Goal: Task Accomplishment & Management: Complete application form

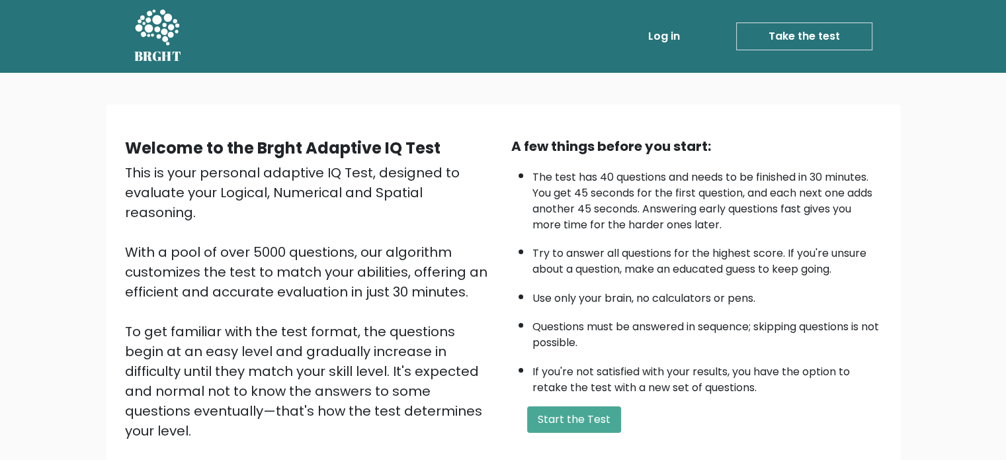
scroll to position [145, 0]
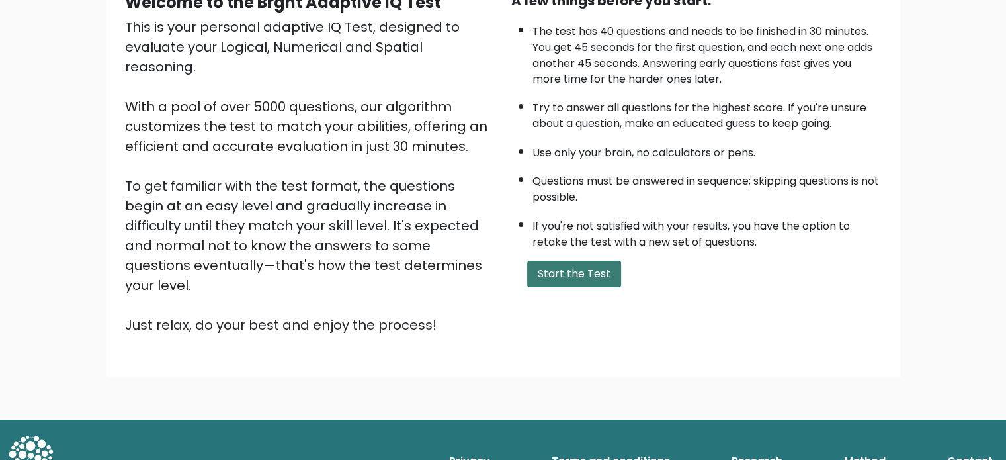
click at [577, 263] on button "Start the Test" at bounding box center [574, 274] width 94 height 26
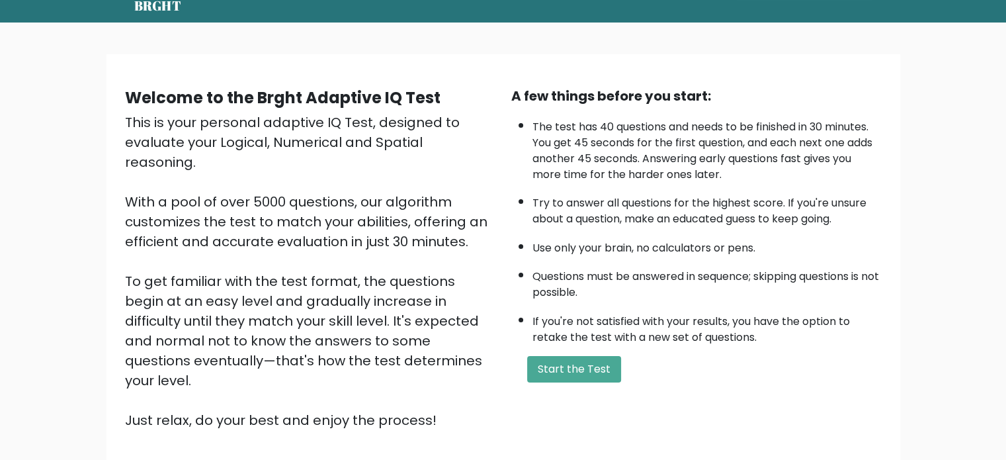
scroll to position [50, 0]
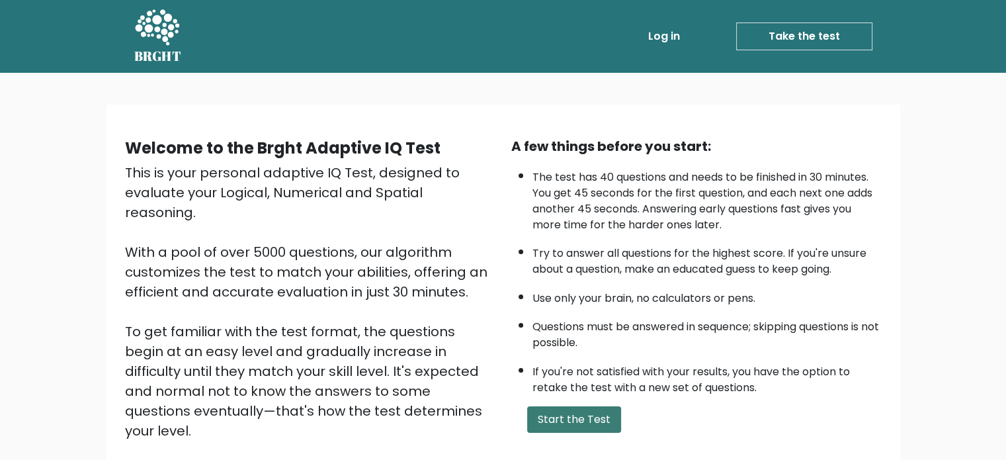
click at [556, 413] on button "Start the Test" at bounding box center [574, 419] width 94 height 26
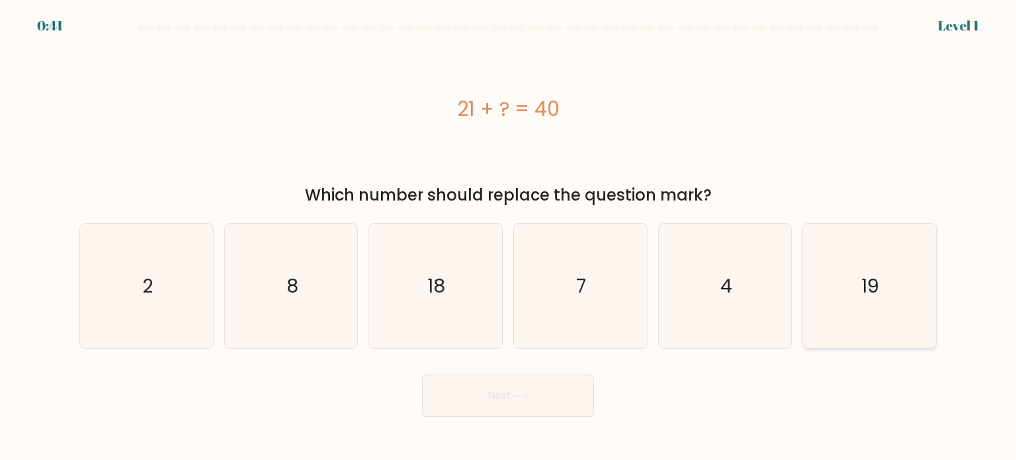
click at [852, 293] on icon "19" at bounding box center [869, 286] width 124 height 124
click at [509, 237] on input "f. 19" at bounding box center [508, 233] width 1 height 7
radio input "true"
click at [589, 388] on button "Next" at bounding box center [508, 395] width 172 height 42
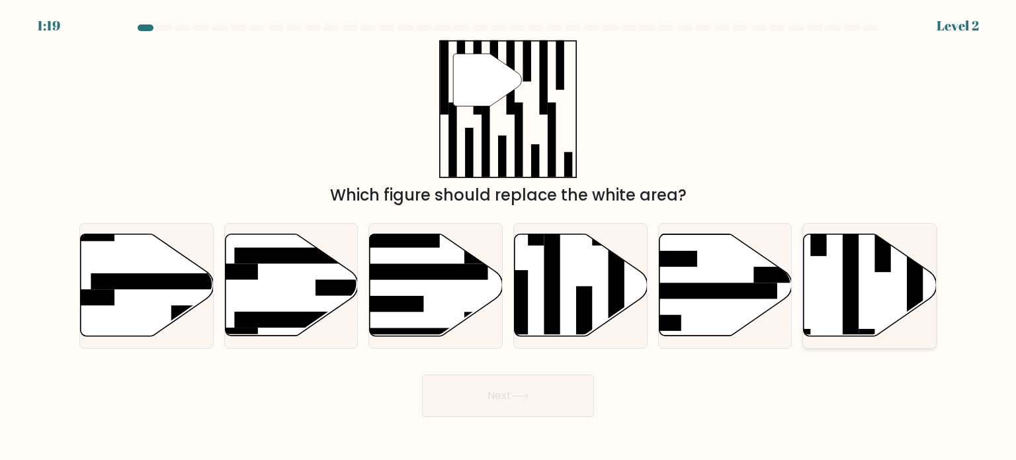
click at [845, 266] on rect at bounding box center [851, 280] width 16 height 144
click at [509, 237] on input "f." at bounding box center [508, 233] width 1 height 7
radio input "true"
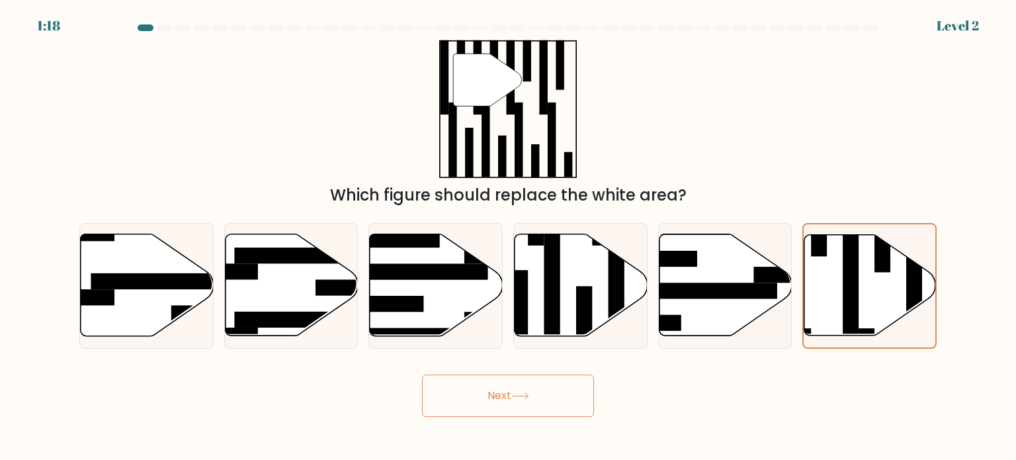
click at [470, 399] on button "Next" at bounding box center [508, 395] width 172 height 42
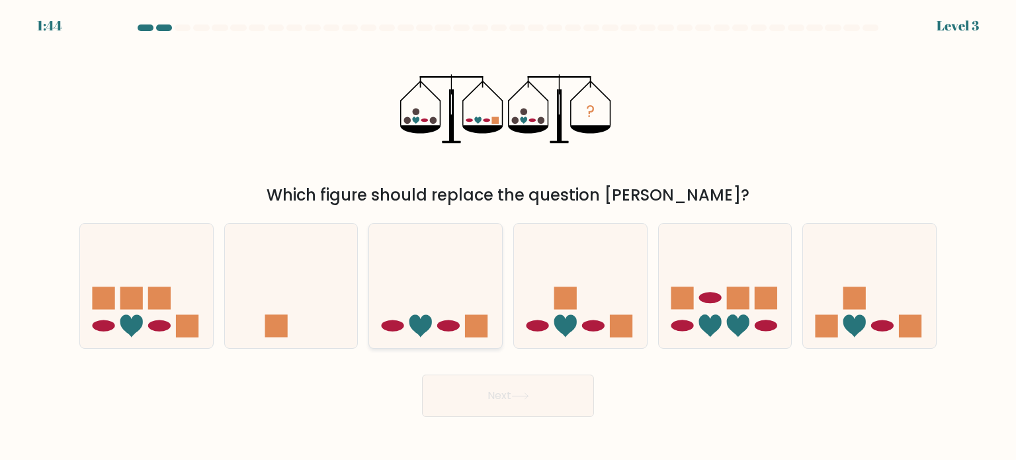
click at [440, 283] on icon at bounding box center [435, 286] width 133 height 110
click at [508, 237] on input "c." at bounding box center [508, 233] width 1 height 7
radio input "true"
click at [521, 415] on button "Next" at bounding box center [508, 395] width 172 height 42
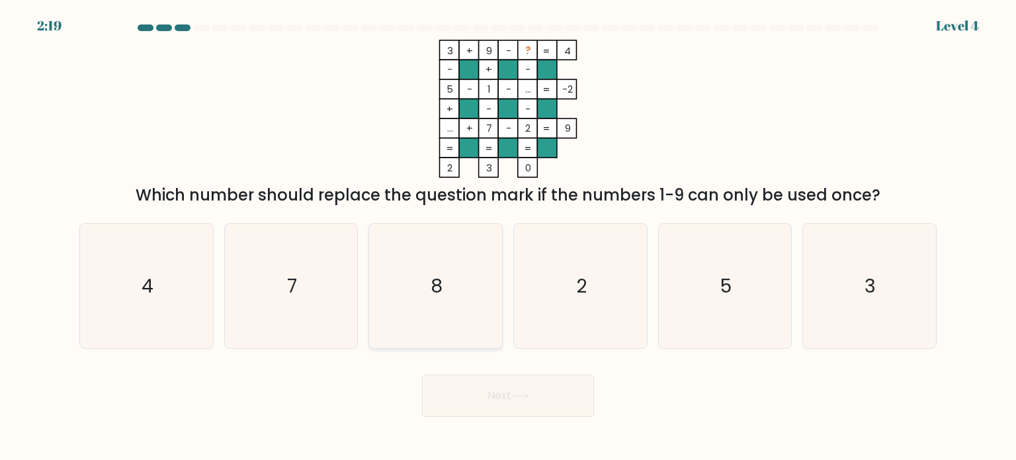
click at [447, 274] on icon "8" at bounding box center [435, 286] width 124 height 124
click at [508, 237] on input "c. 8" at bounding box center [508, 233] width 1 height 7
radio input "true"
click at [499, 377] on button "Next" at bounding box center [508, 395] width 172 height 42
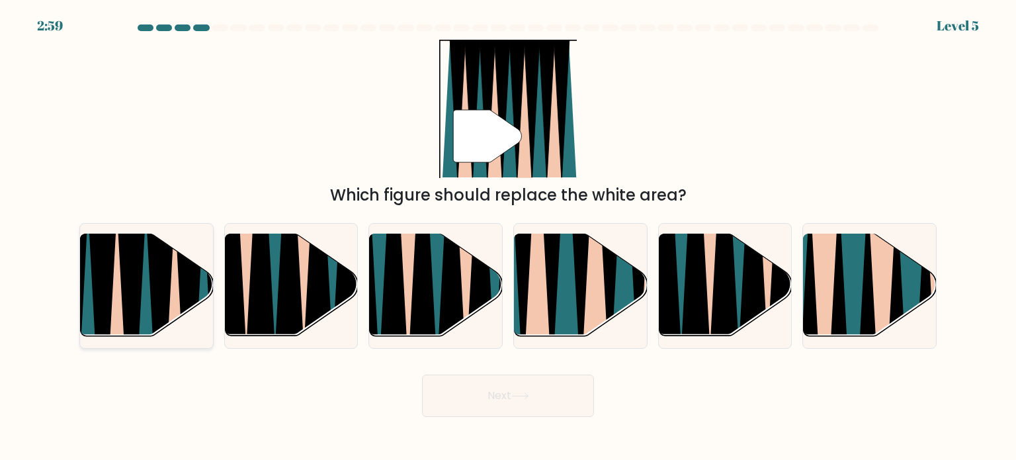
click at [154, 260] on icon at bounding box center [160, 343] width 29 height 265
click at [508, 237] on input "a." at bounding box center [508, 233] width 1 height 7
radio input "true"
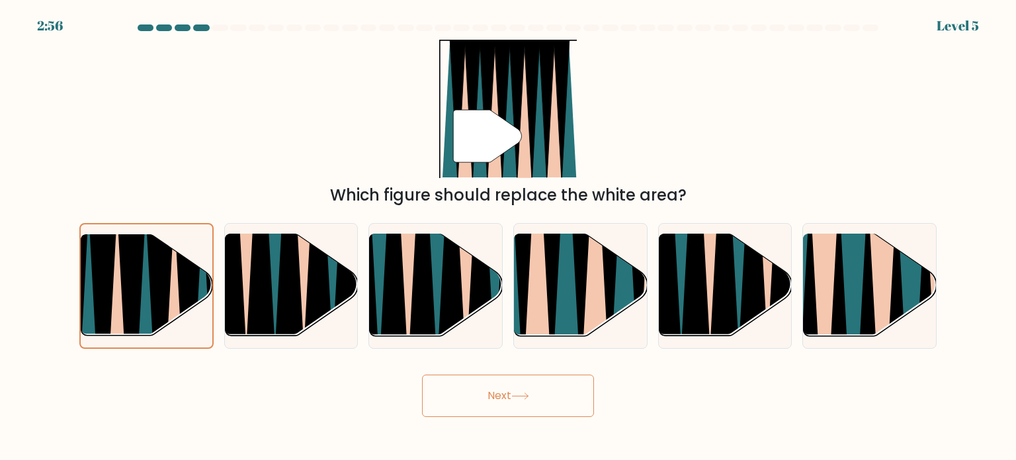
click at [497, 398] on button "Next" at bounding box center [508, 395] width 172 height 42
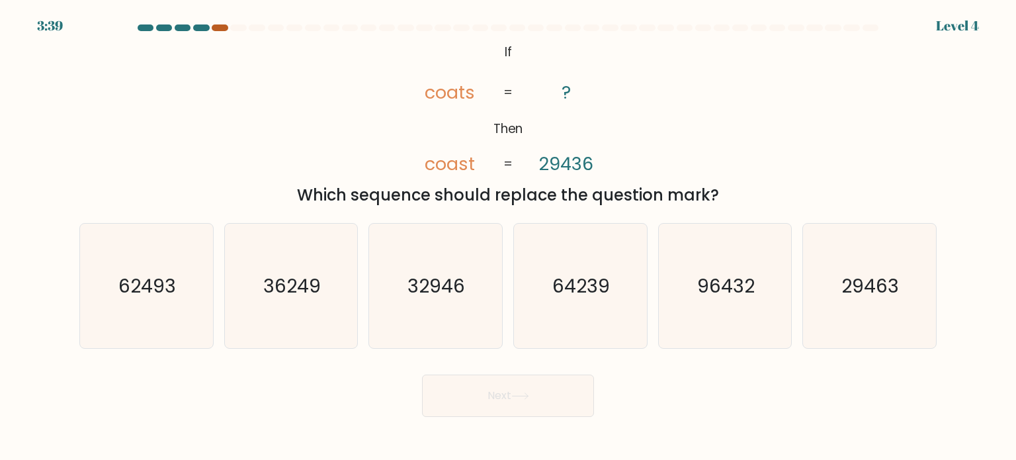
click at [218, 29] on div at bounding box center [220, 27] width 16 height 7
click at [856, 293] on text "29463" at bounding box center [871, 285] width 58 height 26
click at [509, 237] on input "f. 29463" at bounding box center [508, 233] width 1 height 7
radio input "true"
click at [431, 405] on button "Next" at bounding box center [508, 395] width 172 height 42
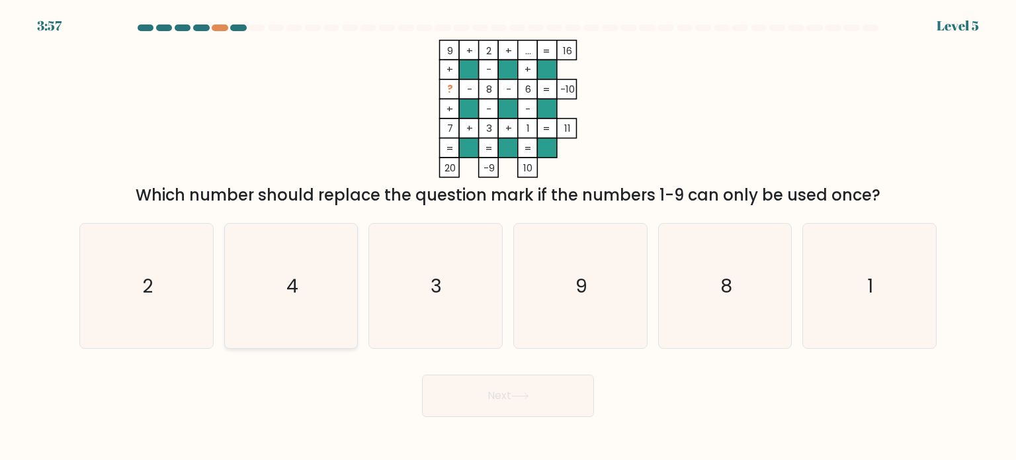
click at [291, 232] on icon "4" at bounding box center [291, 286] width 124 height 124
click at [508, 232] on input "b. 4" at bounding box center [508, 233] width 1 height 7
radio input "true"
click at [507, 417] on body "3:56 Level 5" at bounding box center [508, 230] width 1016 height 460
click at [508, 403] on button "Next" at bounding box center [508, 395] width 172 height 42
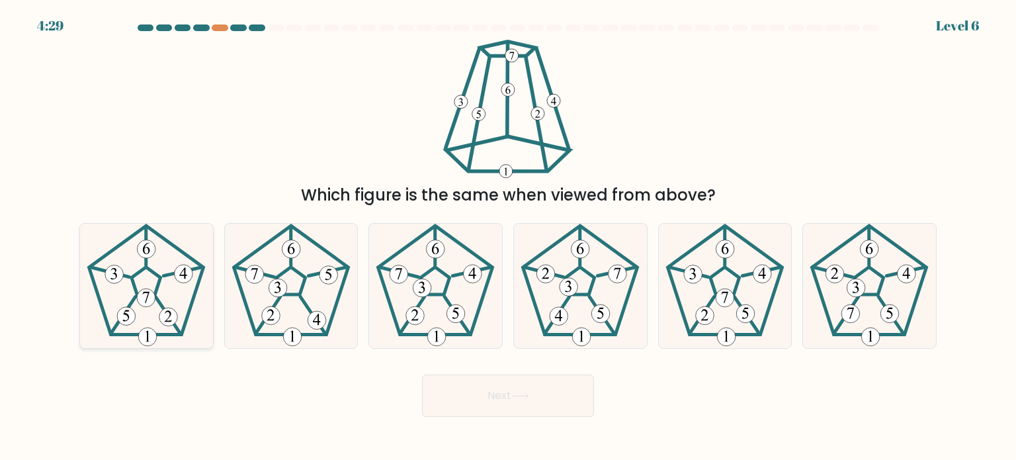
click at [143, 269] on 211 at bounding box center [146, 281] width 29 height 28
click at [508, 237] on input "a." at bounding box center [508, 233] width 1 height 7
radio input "true"
click at [525, 387] on button "Next" at bounding box center [508, 395] width 172 height 42
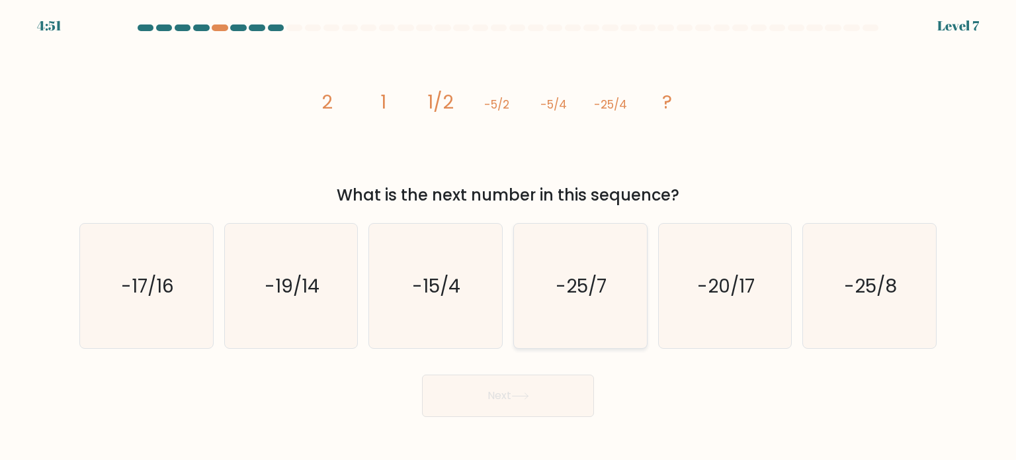
click at [582, 291] on text "-25/7" at bounding box center [581, 285] width 51 height 26
click at [509, 237] on input "d. -25/7" at bounding box center [508, 233] width 1 height 7
radio input "true"
click at [807, 308] on icon "-25/8" at bounding box center [869, 286] width 124 height 124
click at [509, 237] on input "f. -25/8" at bounding box center [508, 233] width 1 height 7
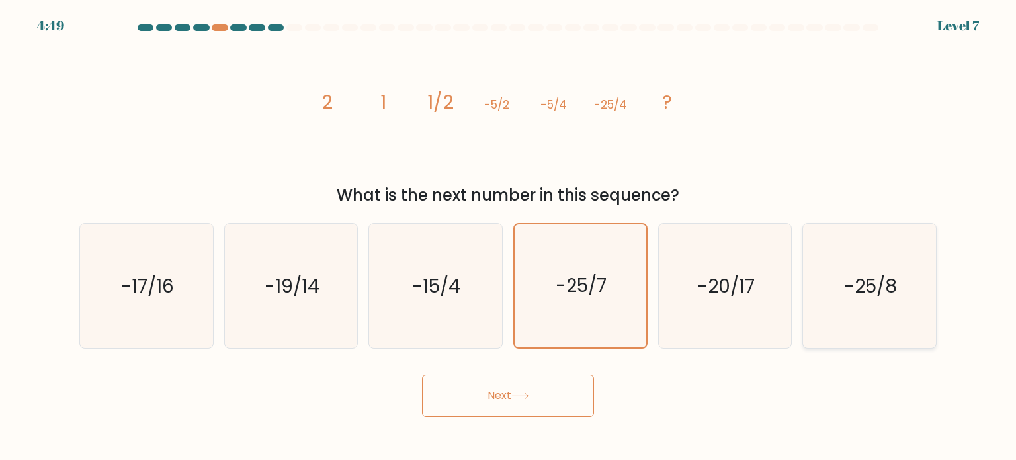
radio input "true"
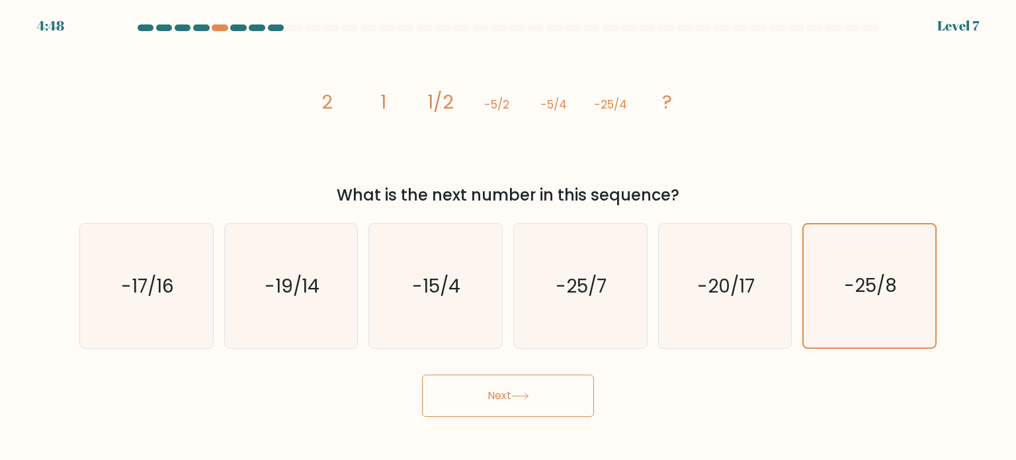
click at [511, 380] on button "Next" at bounding box center [508, 395] width 172 height 42
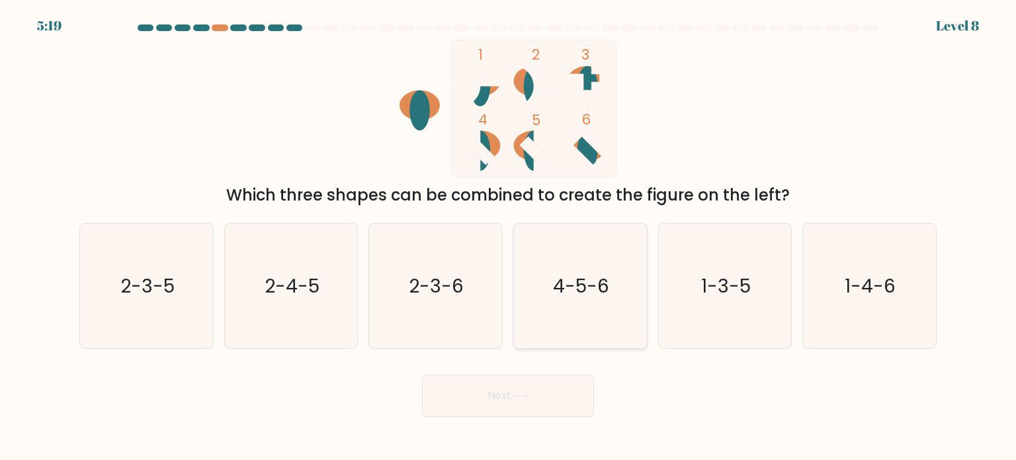
click at [587, 296] on text "4-5-6" at bounding box center [582, 285] width 56 height 26
click at [509, 237] on input "d. 4-5-6" at bounding box center [508, 233] width 1 height 7
radio input "true"
click at [519, 389] on button "Next" at bounding box center [508, 395] width 172 height 42
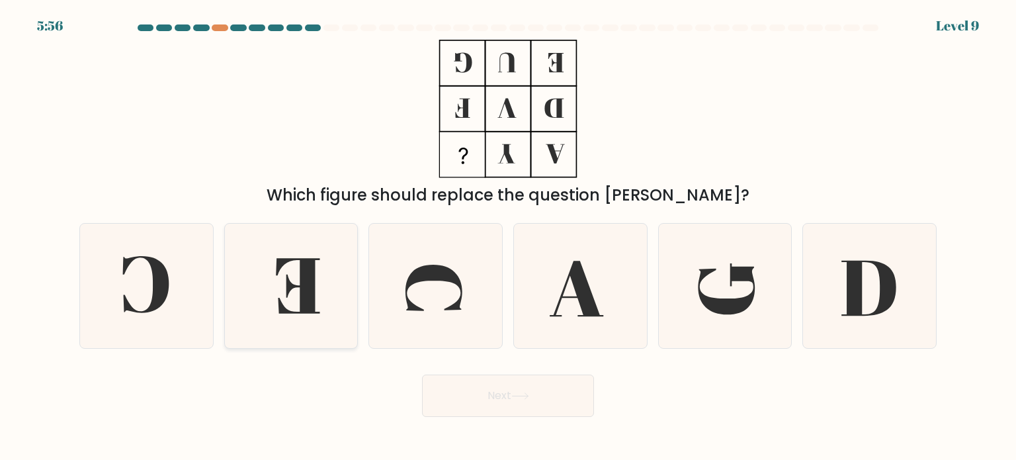
click at [296, 312] on icon at bounding box center [298, 285] width 44 height 55
click at [508, 237] on input "b." at bounding box center [508, 233] width 1 height 7
radio input "true"
click at [142, 298] on icon at bounding box center [146, 286] width 124 height 124
click at [508, 237] on input "a." at bounding box center [508, 233] width 1 height 7
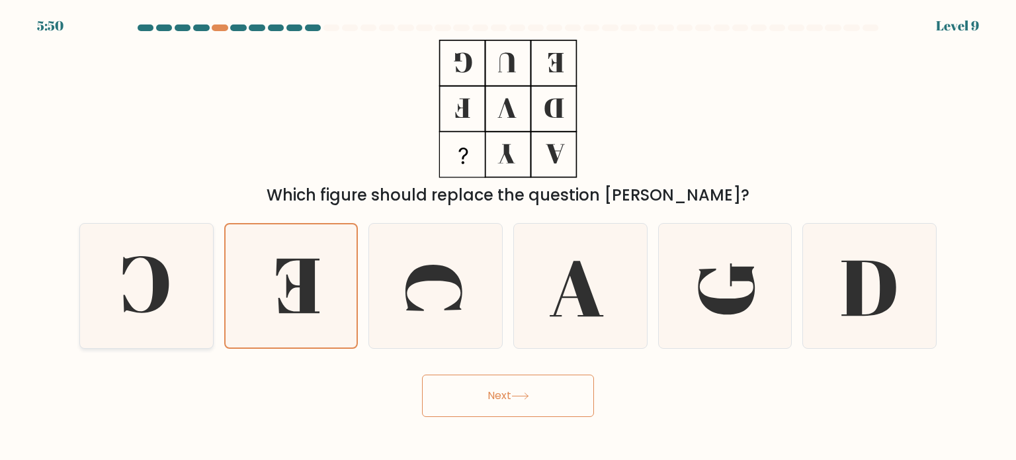
radio input "true"
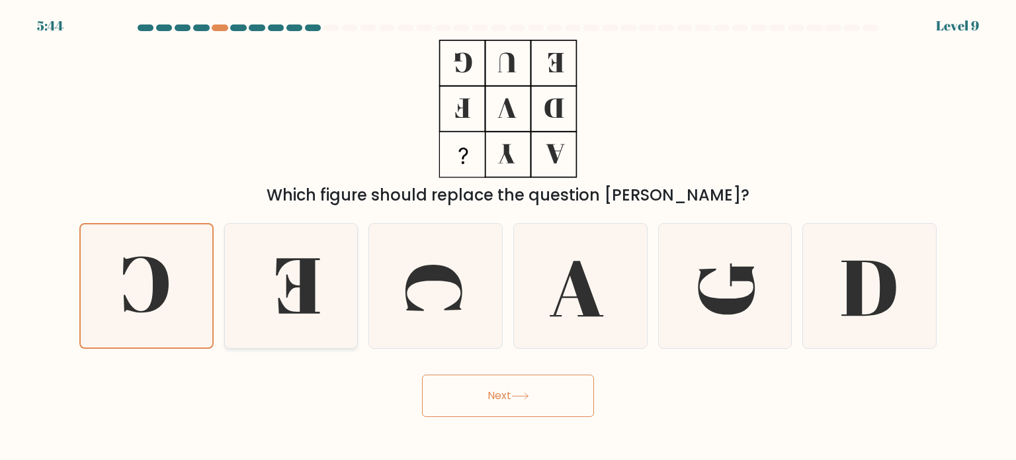
click at [315, 317] on icon at bounding box center [291, 286] width 124 height 124
click at [508, 237] on input "b." at bounding box center [508, 233] width 1 height 7
radio input "true"
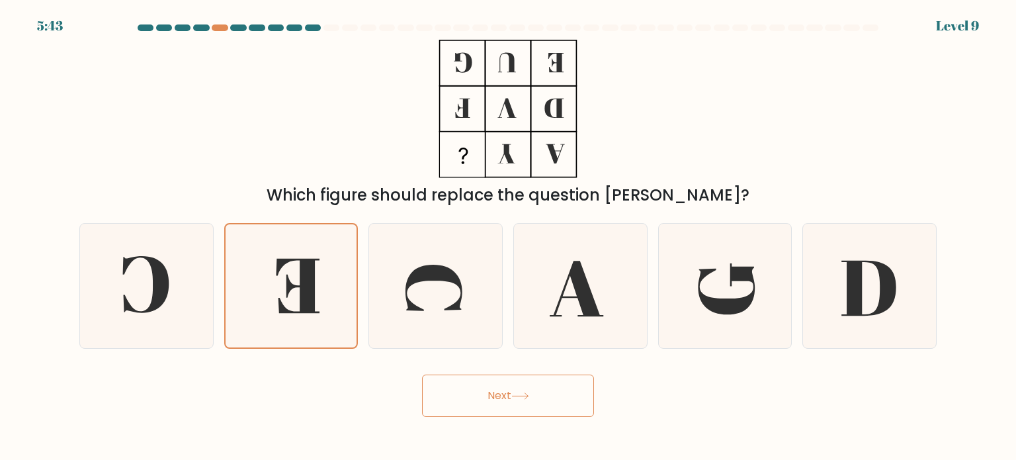
click at [466, 402] on button "Next" at bounding box center [508, 395] width 172 height 42
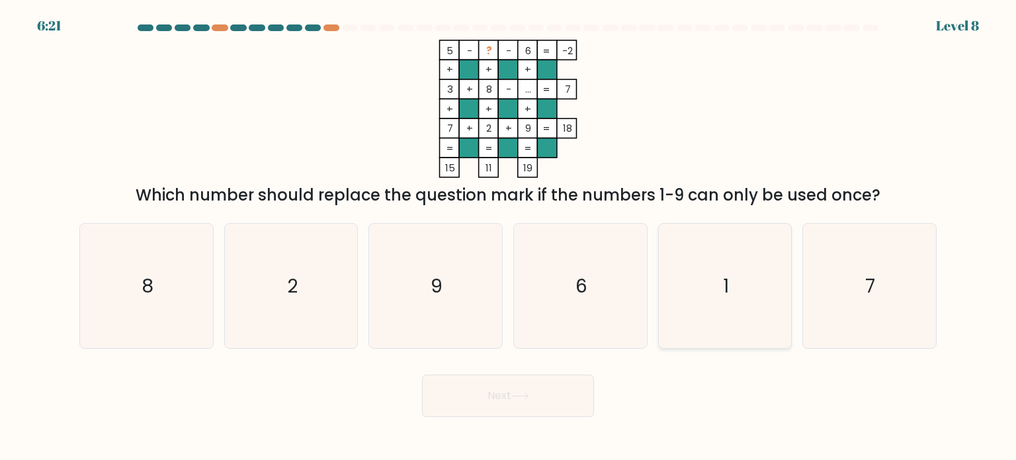
click at [747, 283] on icon "1" at bounding box center [725, 286] width 124 height 124
click at [509, 237] on input "e. 1" at bounding box center [508, 233] width 1 height 7
radio input "true"
click at [529, 395] on icon at bounding box center [520, 395] width 18 height 7
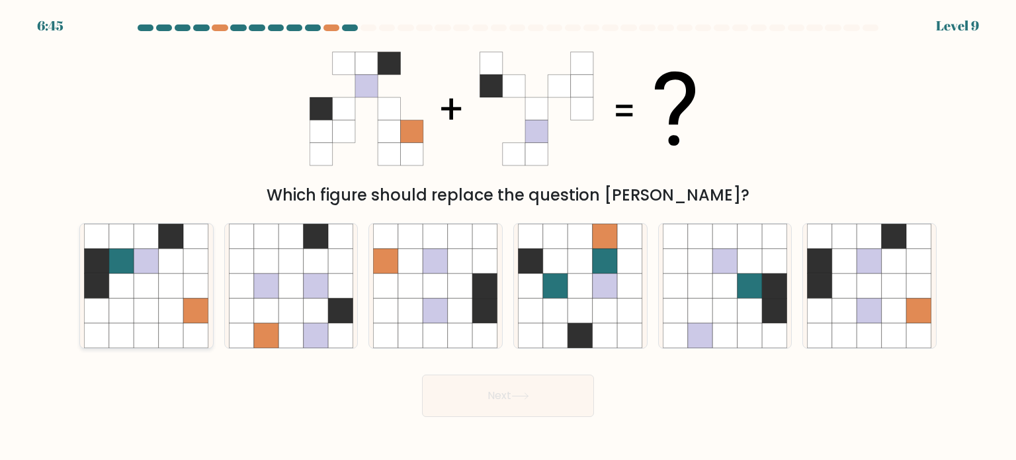
click at [177, 264] on icon at bounding box center [171, 260] width 25 height 25
click at [508, 237] on input "a." at bounding box center [508, 233] width 1 height 7
radio input "true"
click at [548, 407] on button "Next" at bounding box center [508, 395] width 172 height 42
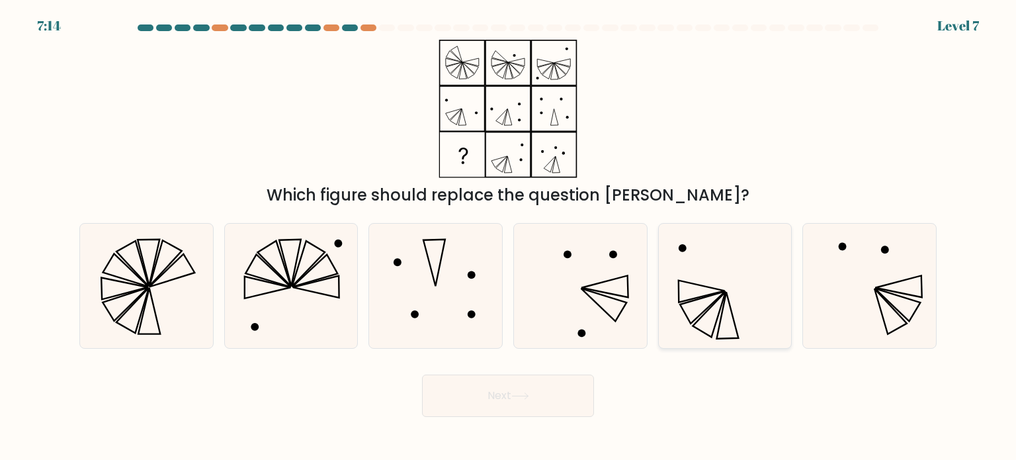
click at [724, 317] on icon at bounding box center [725, 286] width 124 height 124
click at [509, 237] on input "e." at bounding box center [508, 233] width 1 height 7
radio input "true"
click at [545, 392] on button "Next" at bounding box center [508, 395] width 172 height 42
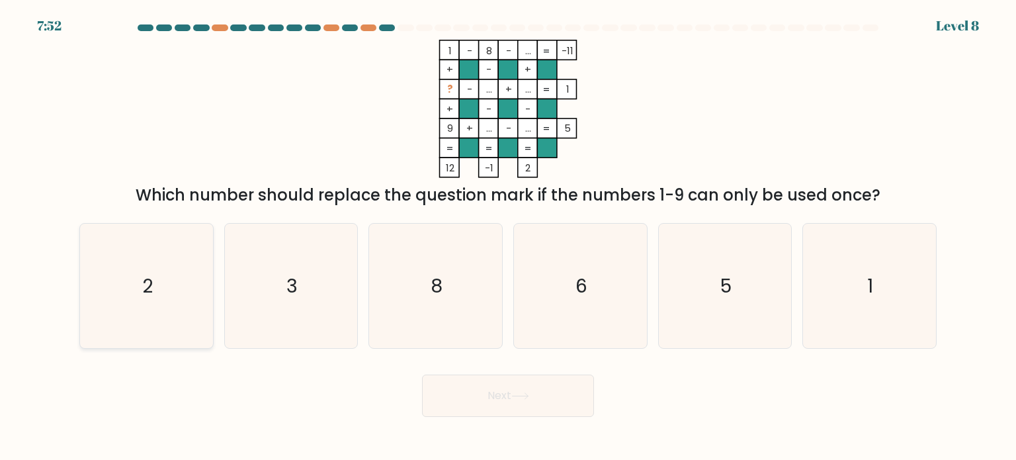
click at [163, 288] on icon "2" at bounding box center [146, 286] width 124 height 124
click at [508, 237] on input "a. 2" at bounding box center [508, 233] width 1 height 7
radio input "true"
click at [486, 390] on button "Next" at bounding box center [508, 395] width 172 height 42
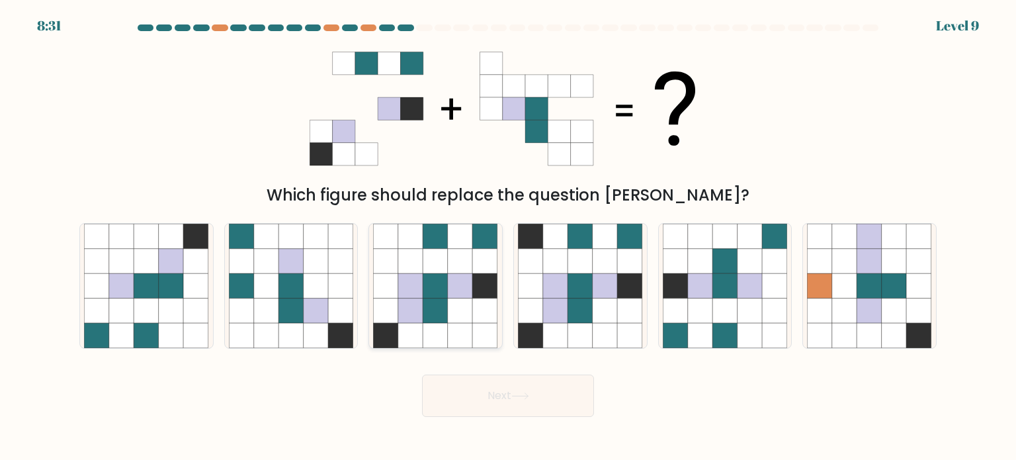
click at [444, 287] on icon at bounding box center [435, 285] width 25 height 25
click at [508, 237] on input "c." at bounding box center [508, 233] width 1 height 7
radio input "true"
click at [558, 390] on button "Next" at bounding box center [508, 395] width 172 height 42
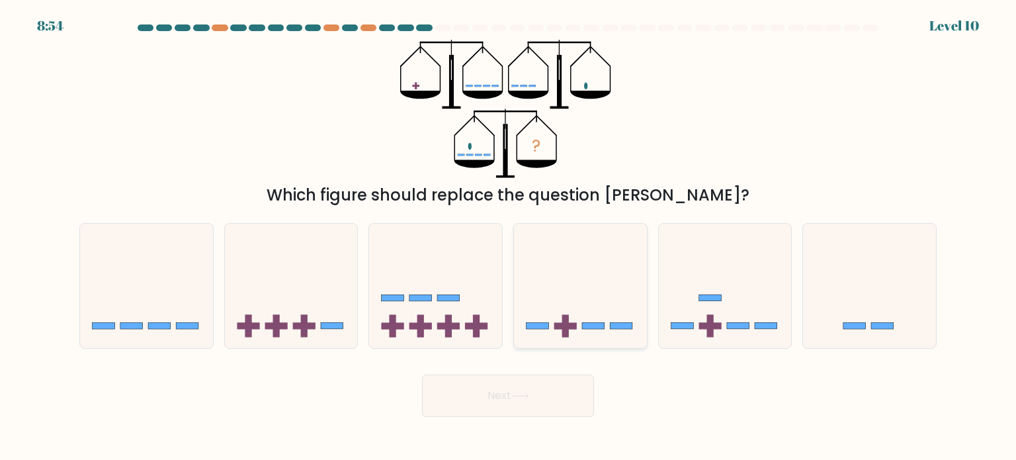
click at [569, 310] on icon at bounding box center [580, 286] width 133 height 110
click at [509, 237] on input "d." at bounding box center [508, 233] width 1 height 7
radio input "true"
click at [546, 394] on button "Next" at bounding box center [508, 395] width 172 height 42
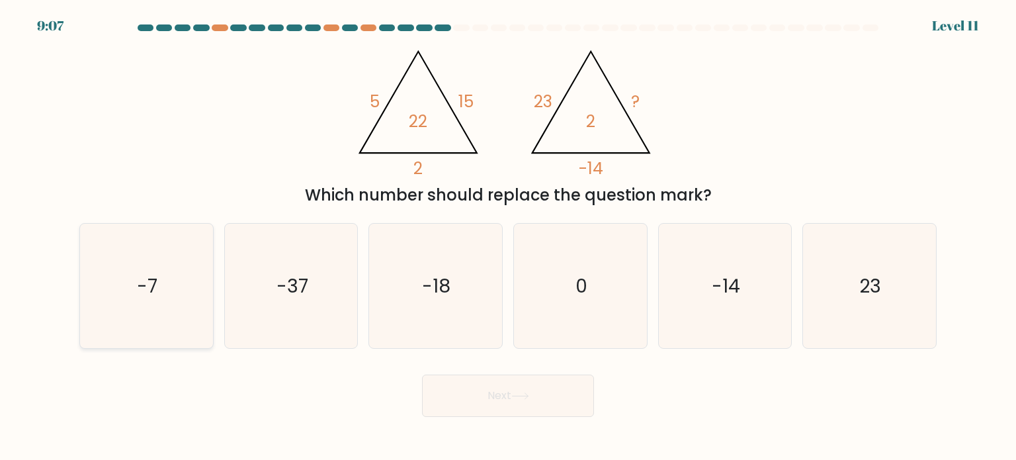
click at [167, 313] on icon "-7" at bounding box center [146, 286] width 124 height 124
click at [508, 237] on input "a. -7" at bounding box center [508, 233] width 1 height 7
radio input "true"
click at [530, 401] on button "Next" at bounding box center [508, 395] width 172 height 42
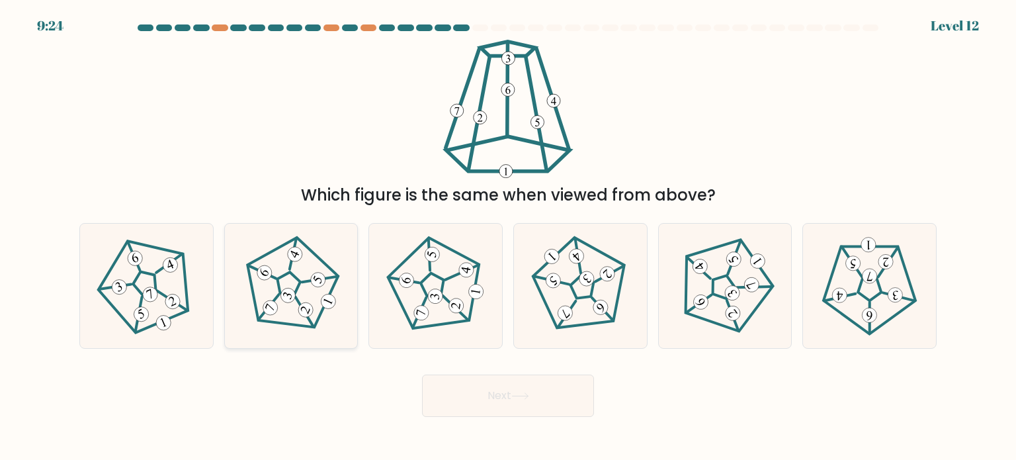
click at [292, 274] on 191 at bounding box center [287, 284] width 30 height 30
click at [508, 237] on input "b." at bounding box center [508, 233] width 1 height 7
radio input "true"
click at [518, 401] on button "Next" at bounding box center [508, 395] width 172 height 42
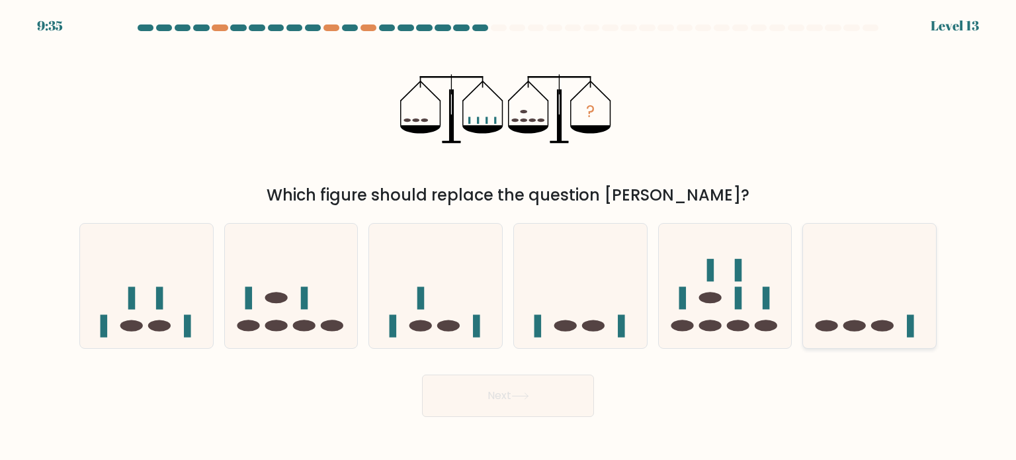
click at [854, 297] on icon at bounding box center [869, 286] width 133 height 110
click at [509, 237] on input "f." at bounding box center [508, 233] width 1 height 7
radio input "true"
click at [721, 319] on icon at bounding box center [725, 286] width 133 height 110
click at [509, 237] on input "e." at bounding box center [508, 233] width 1 height 7
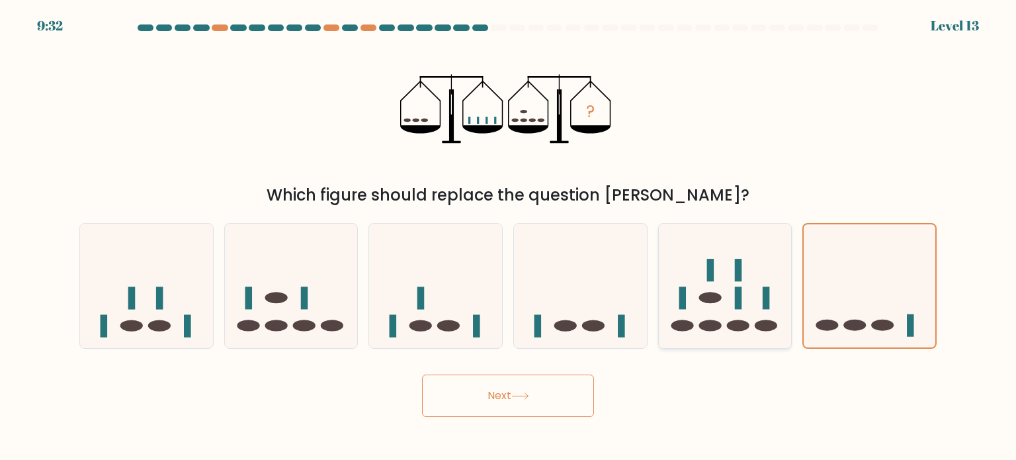
radio input "true"
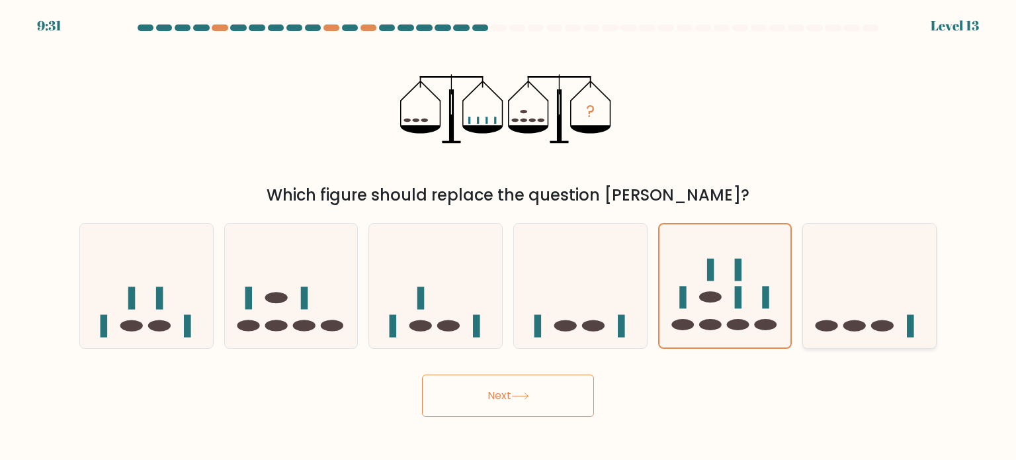
click at [812, 316] on icon at bounding box center [869, 286] width 133 height 110
click at [509, 237] on input "f." at bounding box center [508, 233] width 1 height 7
radio input "true"
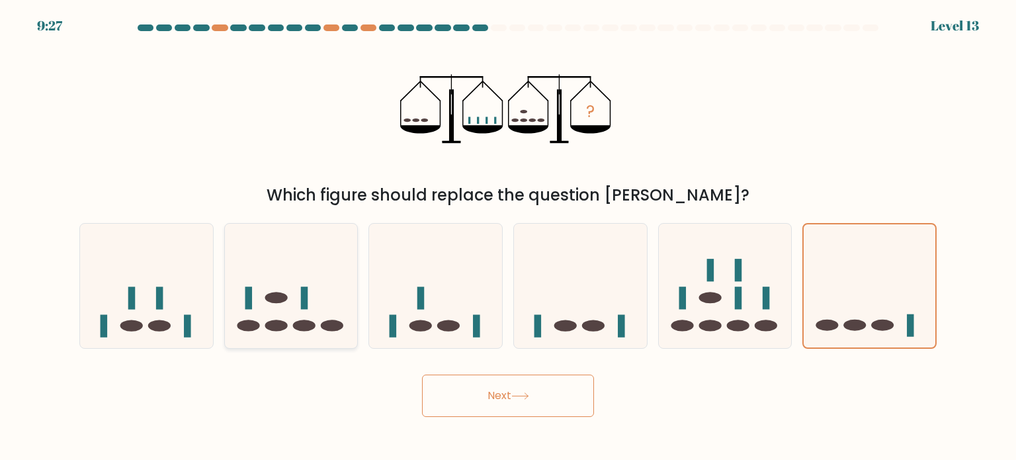
click at [293, 331] on icon at bounding box center [291, 286] width 133 height 110
click at [508, 237] on input "b." at bounding box center [508, 233] width 1 height 7
radio input "true"
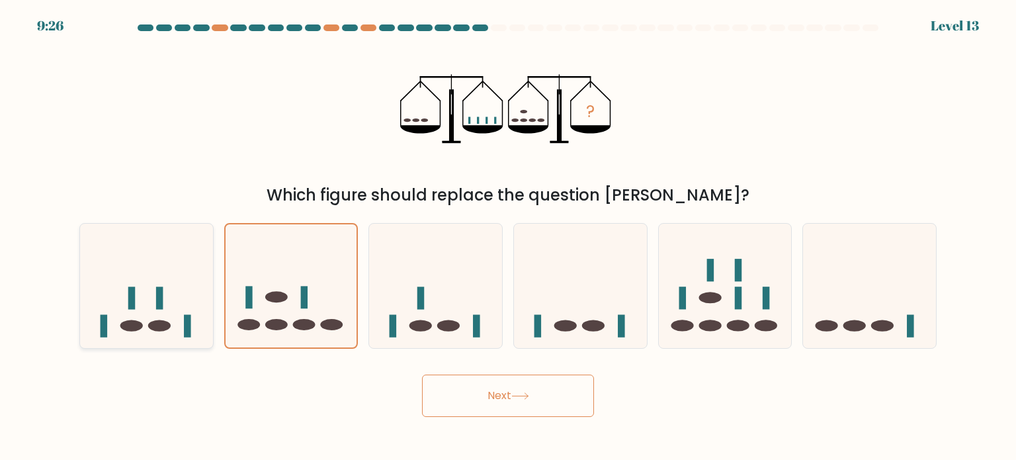
click at [159, 314] on icon at bounding box center [146, 286] width 133 height 110
click at [508, 237] on input "a." at bounding box center [508, 233] width 1 height 7
radio input "true"
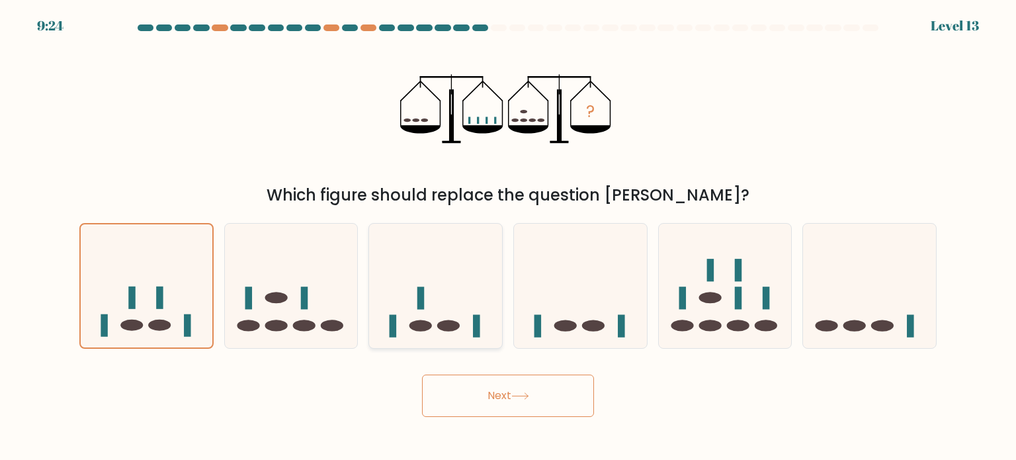
click at [466, 317] on icon at bounding box center [435, 286] width 133 height 110
click at [508, 237] on input "c." at bounding box center [508, 233] width 1 height 7
radio input "true"
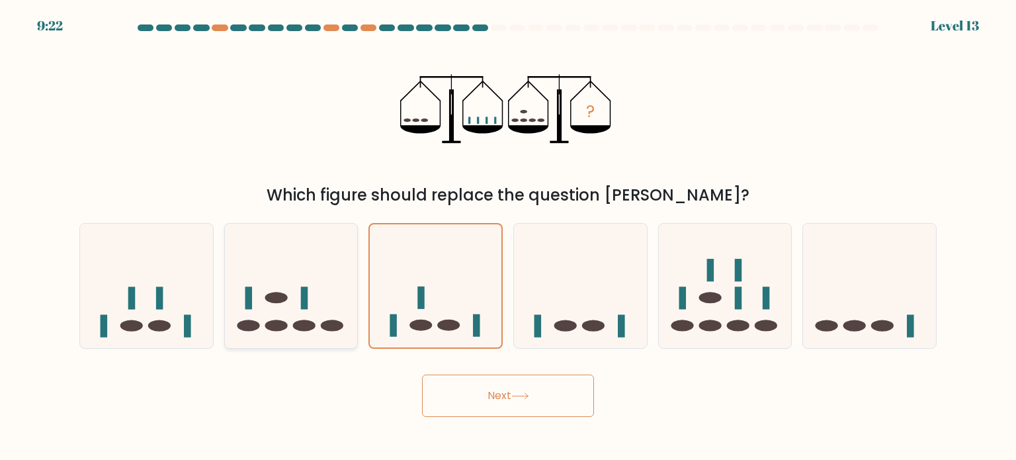
click at [316, 311] on icon at bounding box center [291, 286] width 133 height 110
click at [508, 237] on input "b." at bounding box center [508, 233] width 1 height 7
radio input "true"
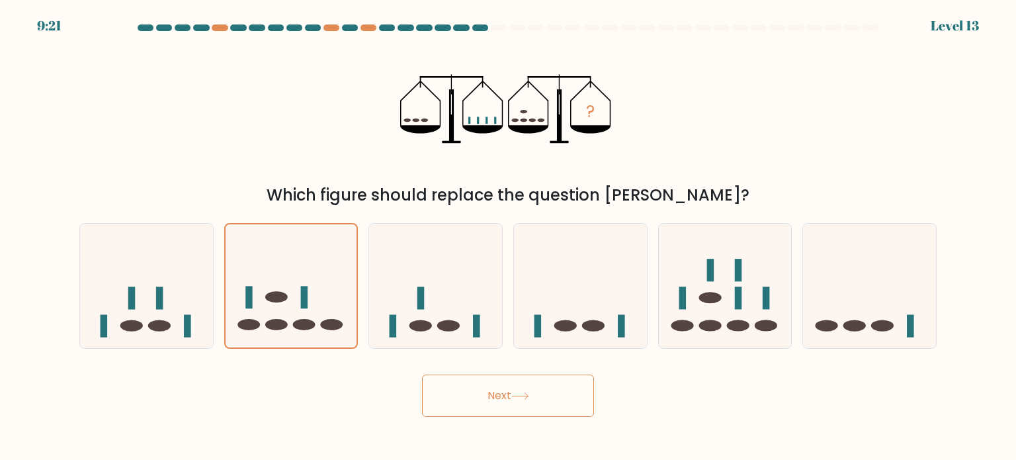
click at [487, 390] on button "Next" at bounding box center [508, 395] width 172 height 42
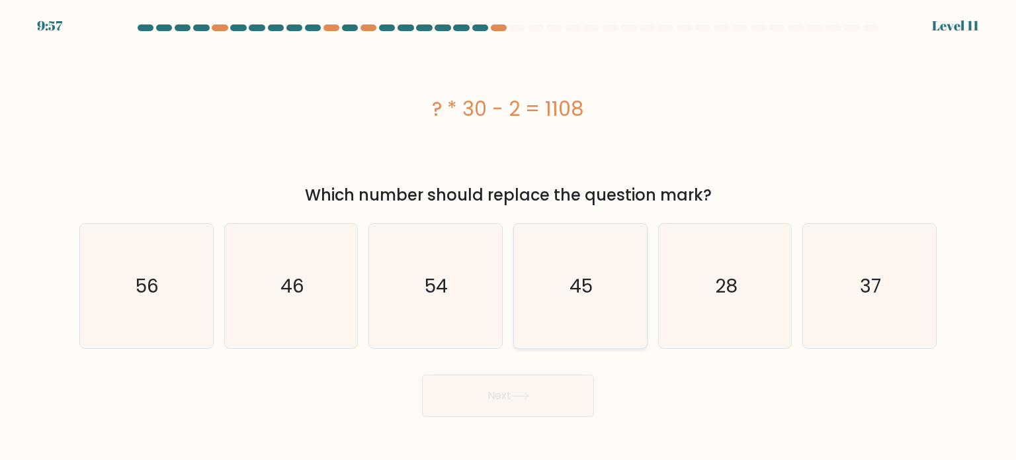
click at [589, 294] on text "45" at bounding box center [581, 285] width 23 height 26
click at [509, 237] on input "d. 45" at bounding box center [508, 233] width 1 height 7
radio input "true"
click at [508, 401] on button "Next" at bounding box center [508, 395] width 172 height 42
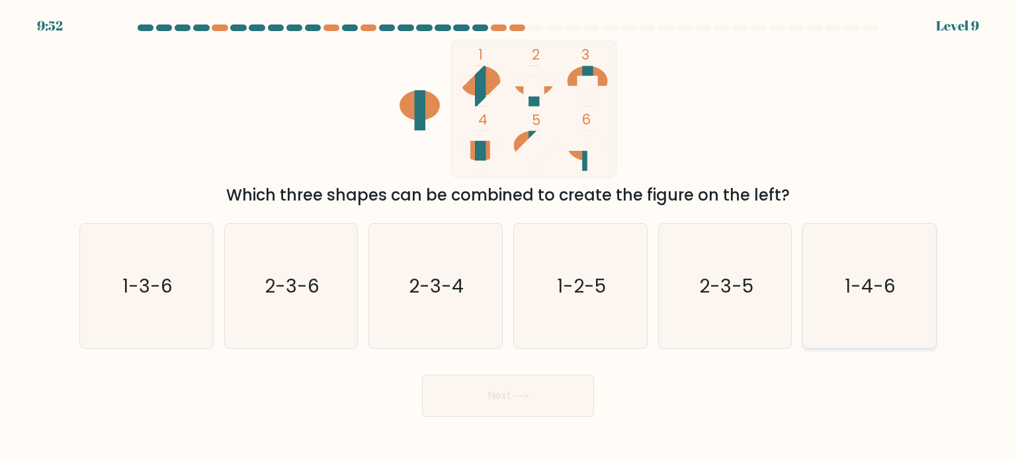
click at [850, 293] on text "1-4-6" at bounding box center [870, 285] width 51 height 26
click at [509, 237] on input "f. 1-4-6" at bounding box center [508, 233] width 1 height 7
radio input "true"
click at [472, 403] on button "Next" at bounding box center [508, 395] width 172 height 42
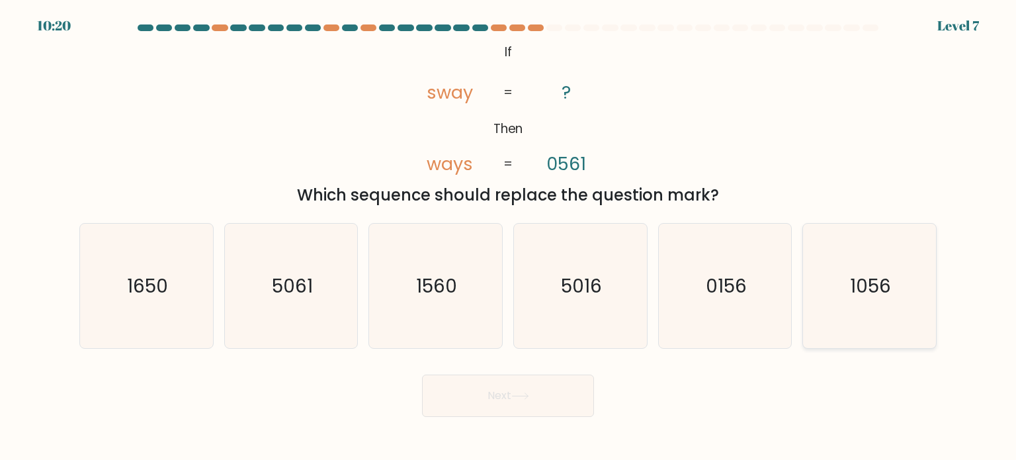
click at [886, 295] on text "1056" at bounding box center [870, 285] width 41 height 26
click at [509, 237] on input "f. 1056" at bounding box center [508, 233] width 1 height 7
radio input "true"
click at [460, 393] on button "Next" at bounding box center [508, 395] width 172 height 42
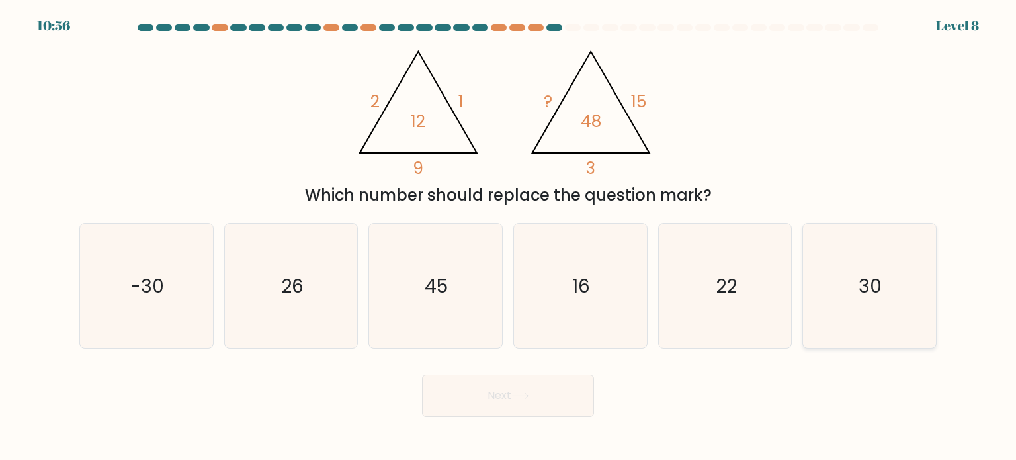
click at [853, 296] on icon "30" at bounding box center [869, 286] width 124 height 124
click at [509, 237] on input "f. 30" at bounding box center [508, 233] width 1 height 7
radio input "true"
click at [460, 404] on button "Next" at bounding box center [508, 395] width 172 height 42
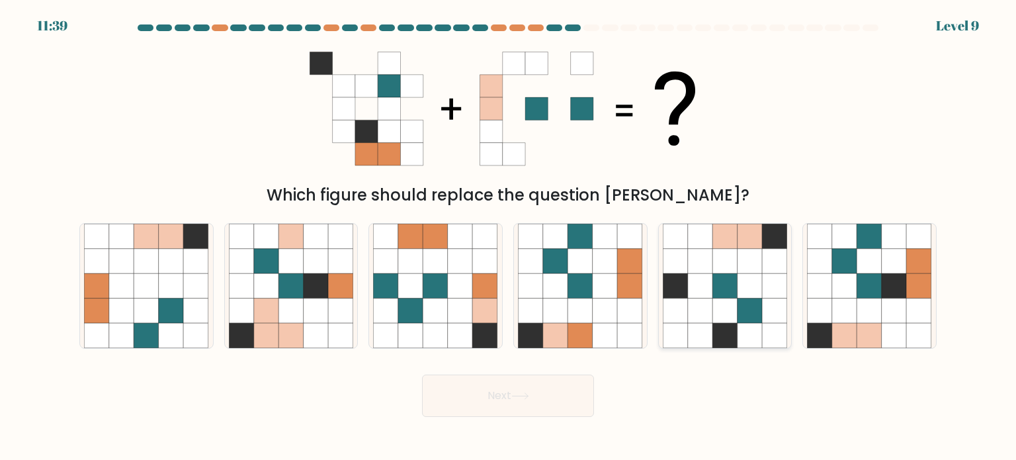
click at [725, 286] on icon at bounding box center [724, 285] width 25 height 25
click at [509, 237] on input "e." at bounding box center [508, 233] width 1 height 7
radio input "true"
click at [140, 303] on icon at bounding box center [146, 310] width 25 height 25
click at [508, 237] on input "a." at bounding box center [508, 233] width 1 height 7
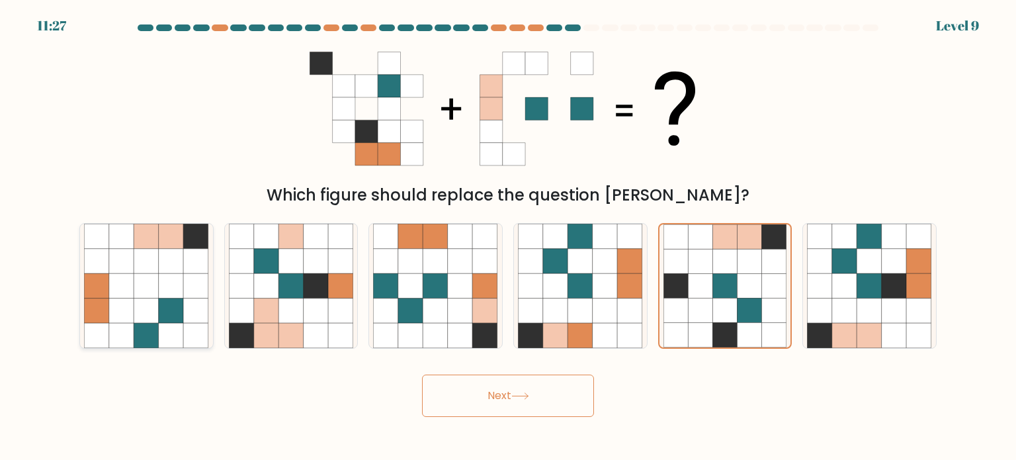
radio input "true"
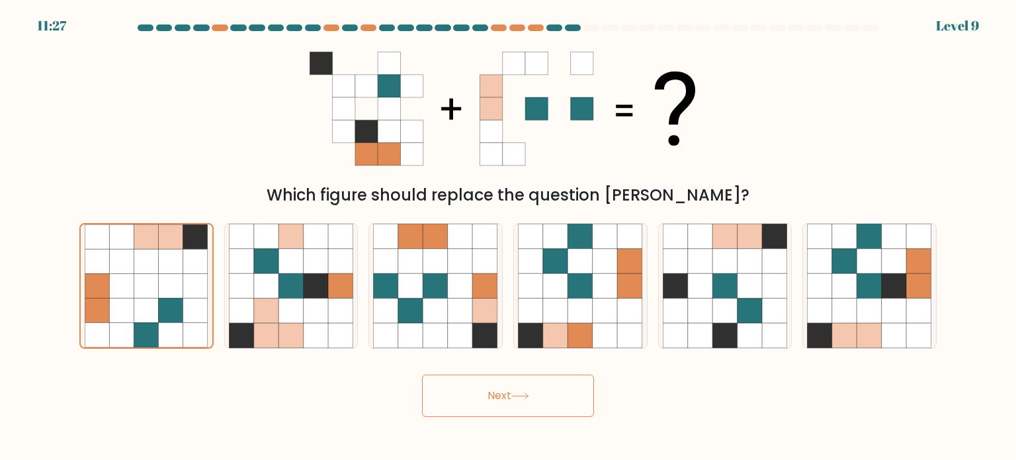
click at [548, 397] on button "Next" at bounding box center [508, 395] width 172 height 42
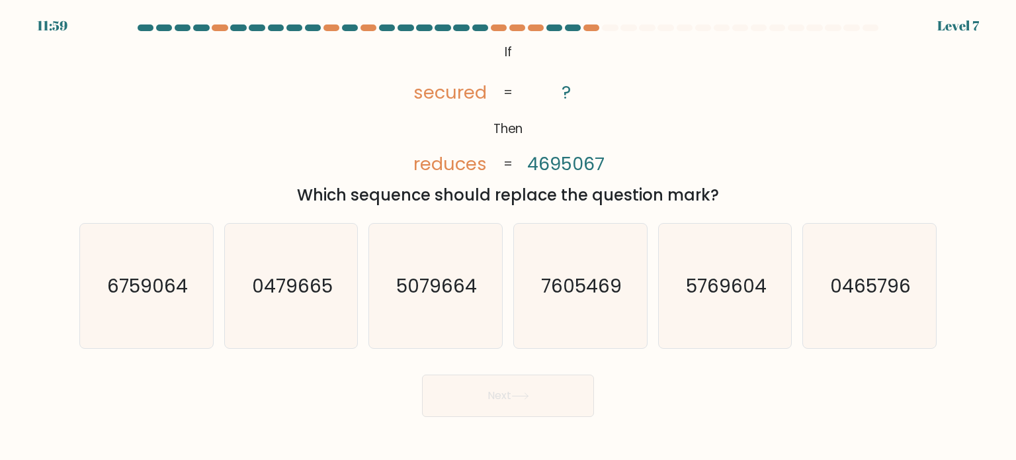
drag, startPoint x: 726, startPoint y: 197, endPoint x: 407, endPoint y: 36, distance: 357.3
click at [407, 36] on form "If ?" at bounding box center [508, 220] width 1016 height 392
copy form "@import url('https://fonts.googleapis.com/css?family=Abril+Fatface:400,100,100i…"
click at [677, 151] on div "@import url('https://fonts.googleapis.com/css?family=Abril+Fatface:400,100,100i…" at bounding box center [507, 123] width 873 height 167
click at [580, 298] on text "7605469" at bounding box center [581, 285] width 81 height 26
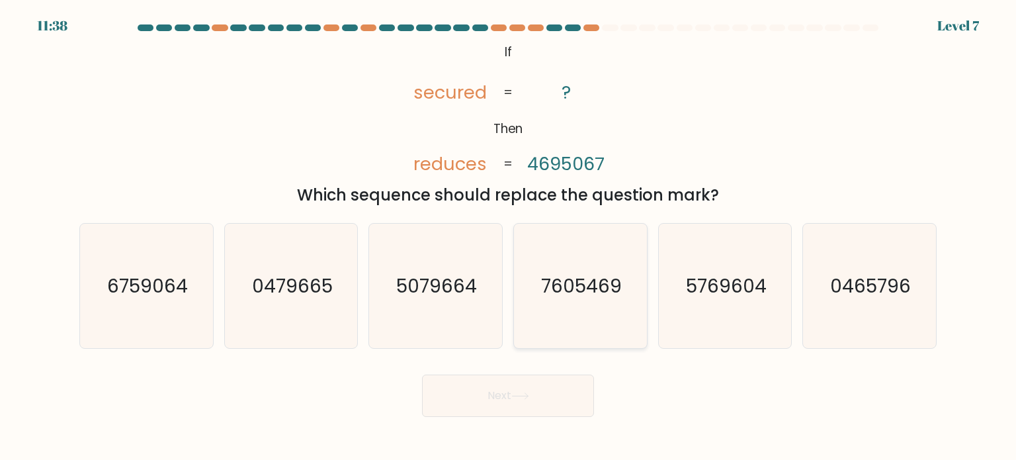
click at [509, 237] on input "d. 7605469" at bounding box center [508, 233] width 1 height 7
radio input "true"
click at [569, 395] on button "Next" at bounding box center [508, 395] width 172 height 42
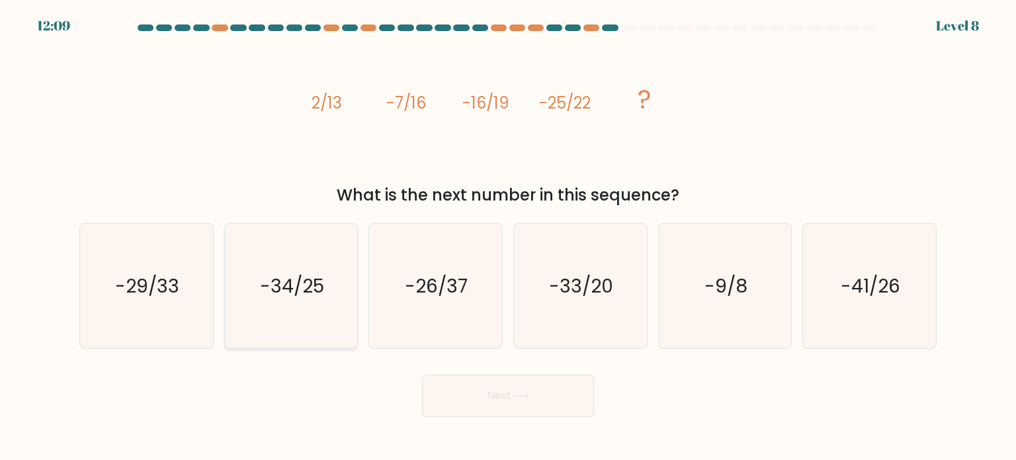
click at [325, 276] on icon "-34/25" at bounding box center [291, 286] width 124 height 124
click at [508, 237] on input "b. -34/25" at bounding box center [508, 233] width 1 height 7
radio input "true"
click at [507, 407] on button "Next" at bounding box center [508, 395] width 172 height 42
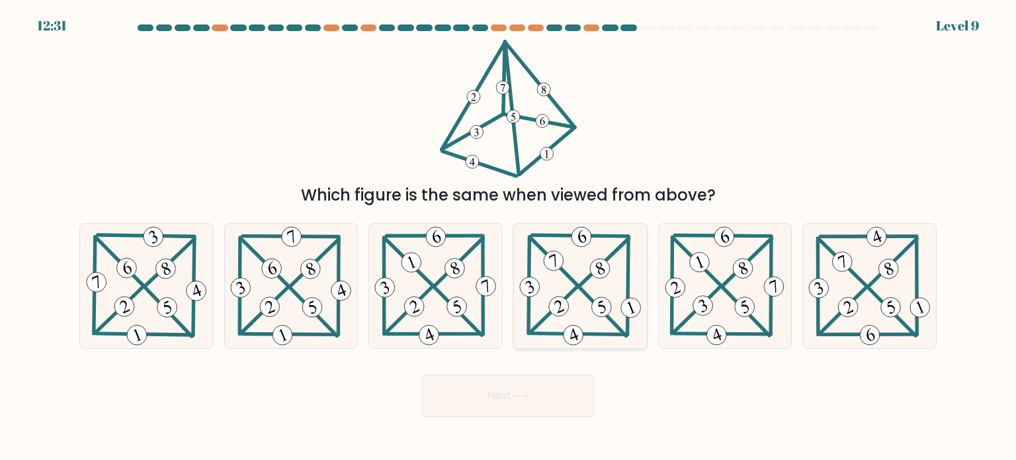
click at [603, 265] on 343 at bounding box center [600, 268] width 26 height 26
click at [509, 237] on input "d." at bounding box center [508, 233] width 1 height 7
radio input "true"
click at [554, 396] on button "Next" at bounding box center [508, 395] width 172 height 42
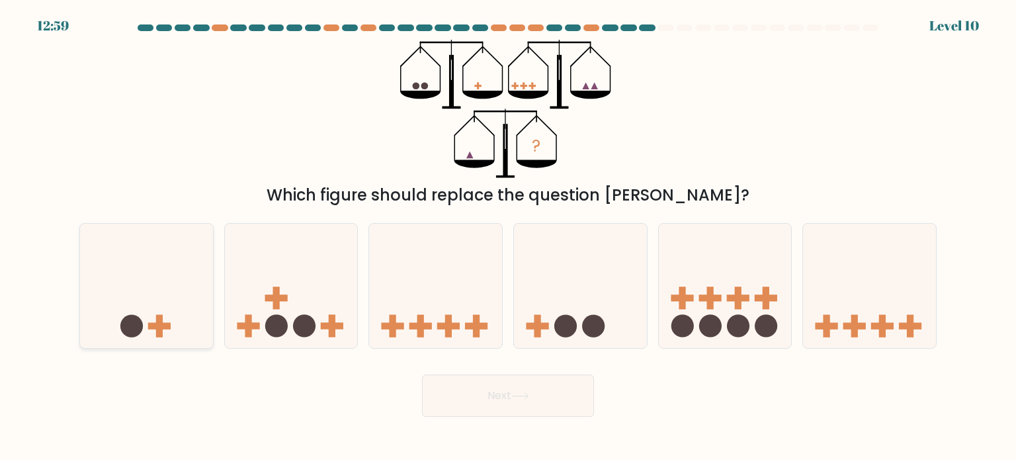
click at [141, 292] on icon at bounding box center [146, 286] width 133 height 110
click at [508, 237] on input "a." at bounding box center [508, 233] width 1 height 7
radio input "true"
click at [440, 396] on button "Next" at bounding box center [508, 395] width 172 height 42
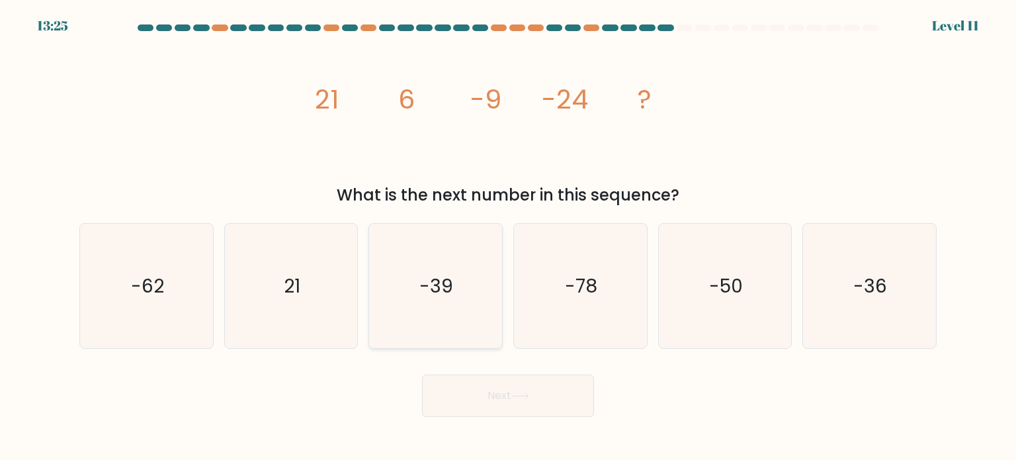
click at [424, 285] on text "-39" at bounding box center [437, 285] width 34 height 26
click at [508, 237] on input "c. -39" at bounding box center [508, 233] width 1 height 7
radio input "true"
click at [475, 382] on button "Next" at bounding box center [508, 395] width 172 height 42
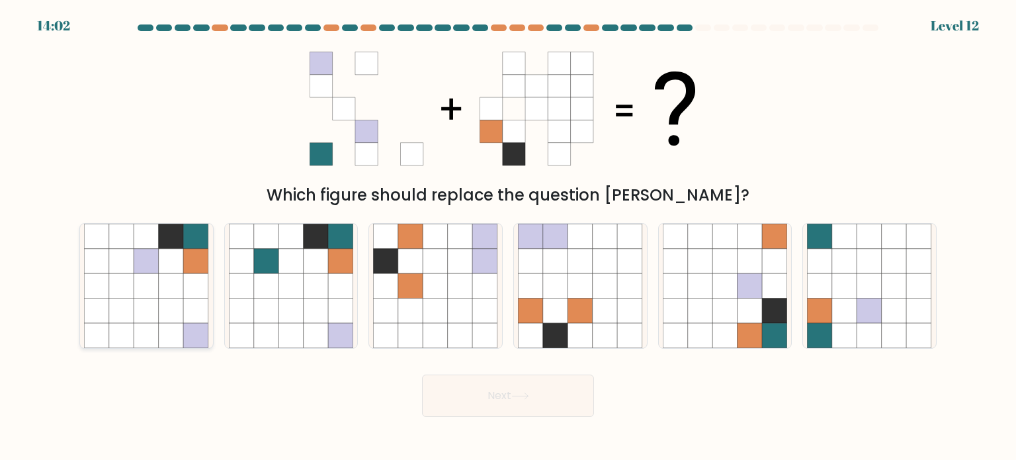
click at [189, 299] on icon at bounding box center [196, 310] width 25 height 25
click at [508, 237] on input "a." at bounding box center [508, 233] width 1 height 7
radio input "true"
click at [514, 389] on button "Next" at bounding box center [508, 395] width 172 height 42
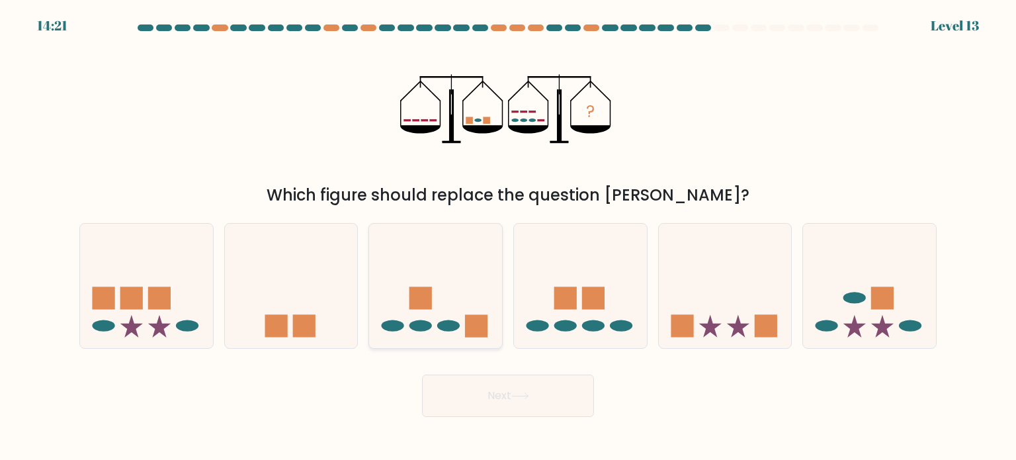
click at [400, 284] on icon at bounding box center [435, 286] width 133 height 110
click at [508, 237] on input "c." at bounding box center [508, 233] width 1 height 7
radio input "true"
click at [558, 332] on icon at bounding box center [580, 286] width 133 height 110
click at [509, 237] on input "d." at bounding box center [508, 233] width 1 height 7
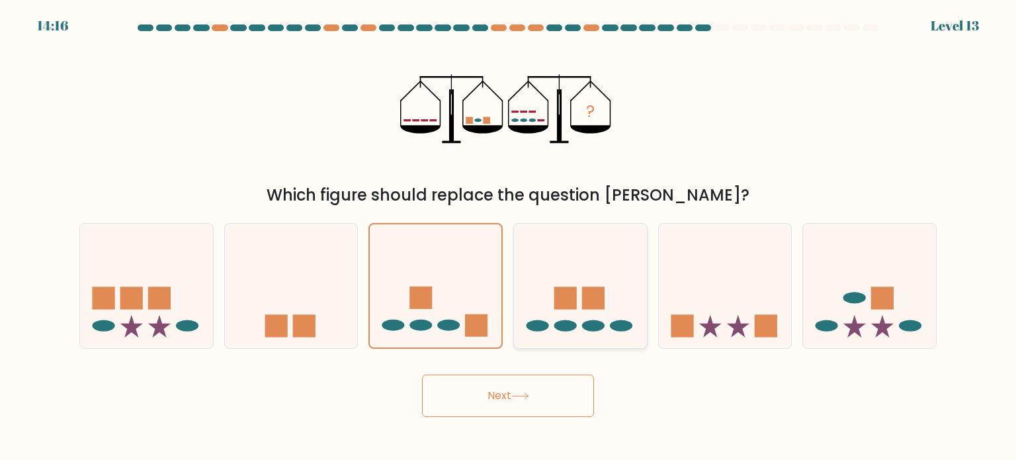
radio input "true"
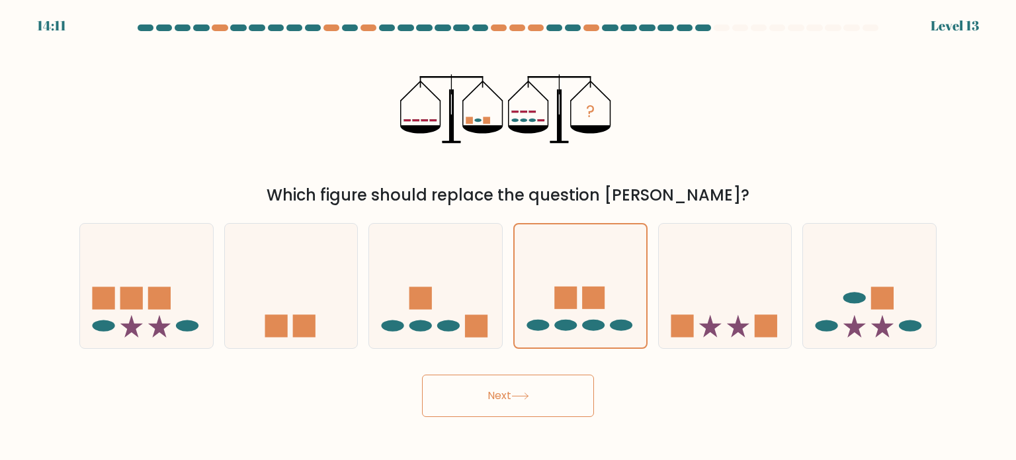
click at [571, 396] on button "Next" at bounding box center [508, 395] width 172 height 42
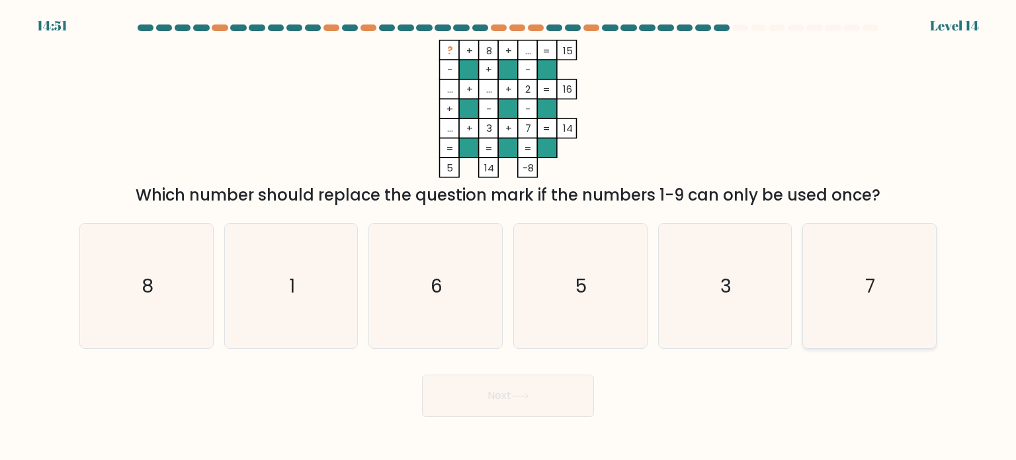
click at [874, 259] on icon "7" at bounding box center [869, 286] width 124 height 124
click at [509, 237] on input "f. 7" at bounding box center [508, 233] width 1 height 7
radio input "true"
click at [472, 391] on button "Next" at bounding box center [508, 395] width 172 height 42
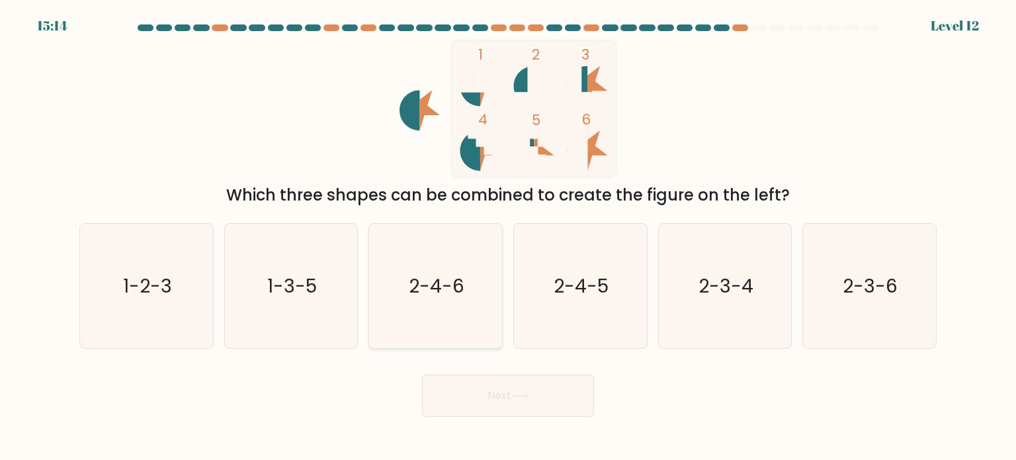
click at [483, 301] on icon "2-4-6" at bounding box center [435, 286] width 124 height 124
click at [508, 237] on input "c. 2-4-6" at bounding box center [508, 233] width 1 height 7
radio input "true"
click at [567, 390] on button "Next" at bounding box center [508, 395] width 172 height 42
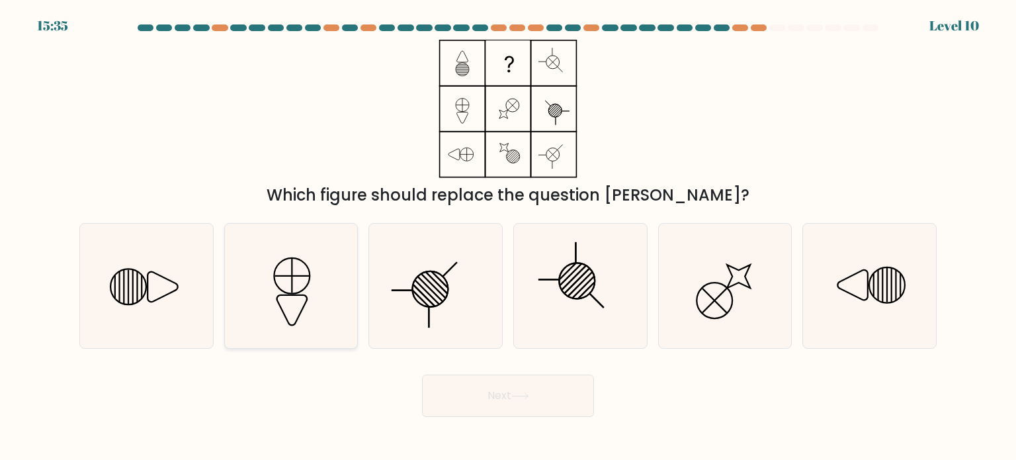
click at [282, 281] on icon at bounding box center [291, 286] width 124 height 124
click at [508, 237] on input "b." at bounding box center [508, 233] width 1 height 7
radio input "true"
click at [143, 290] on icon at bounding box center [146, 286] width 124 height 124
click at [508, 237] on input "a." at bounding box center [508, 233] width 1 height 7
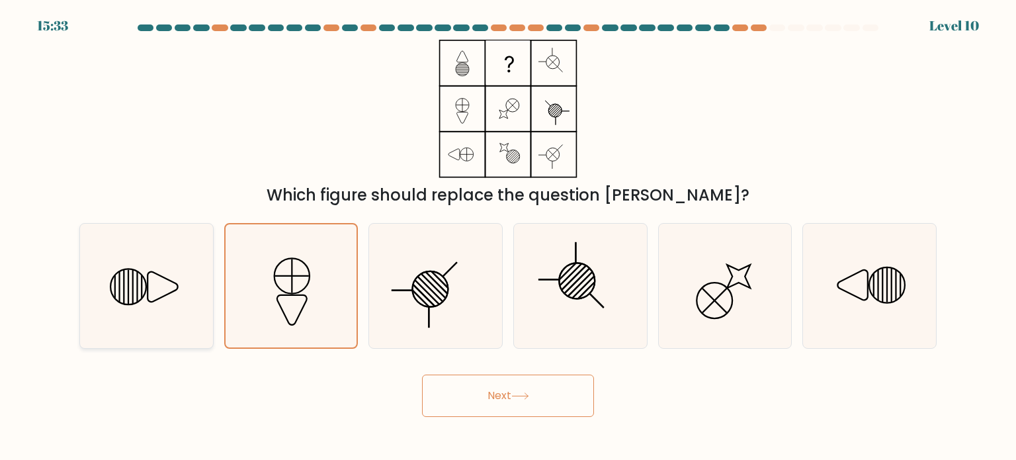
radio input "true"
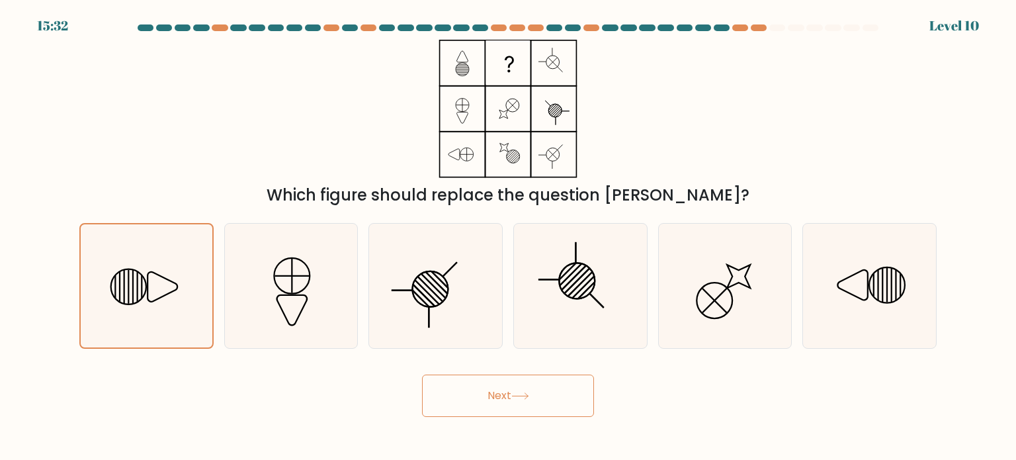
click at [563, 402] on button "Next" at bounding box center [508, 395] width 172 height 42
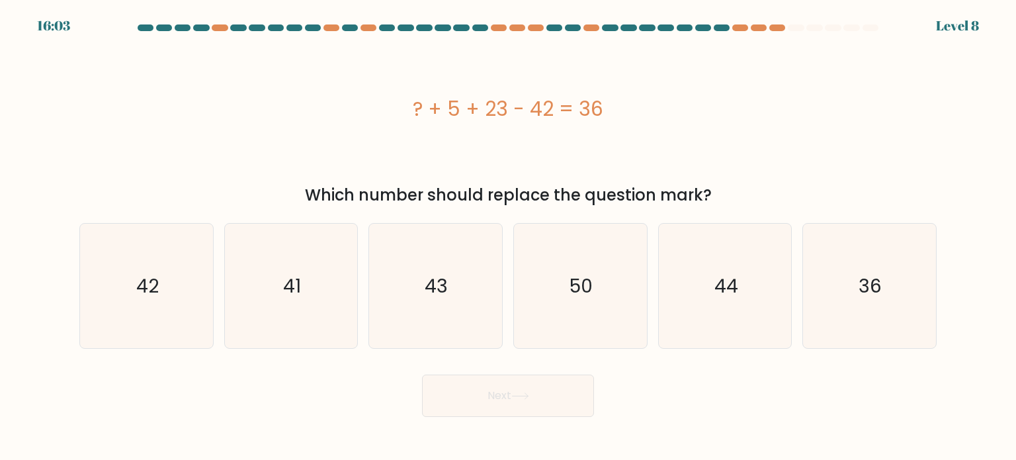
drag, startPoint x: 643, startPoint y: 108, endPoint x: 373, endPoint y: 105, distance: 269.8
click at [373, 105] on div "? + 5 + 23 - 42 = 36" at bounding box center [507, 109] width 857 height 30
copy div "? + 5 + 23 - 42 = 36"
click at [595, 292] on icon "50" at bounding box center [580, 286] width 124 height 124
click at [509, 237] on input "d. 50" at bounding box center [508, 233] width 1 height 7
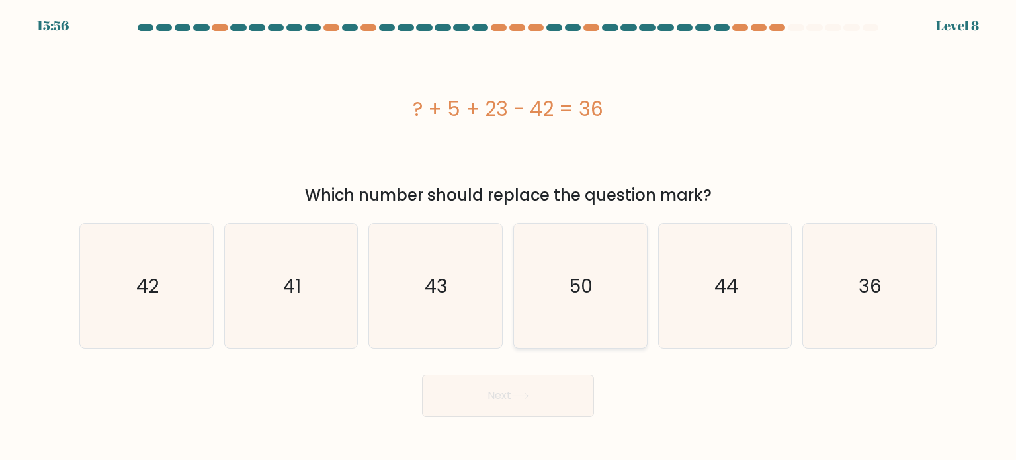
radio input "true"
click at [492, 409] on button "Next" at bounding box center [508, 395] width 172 height 42
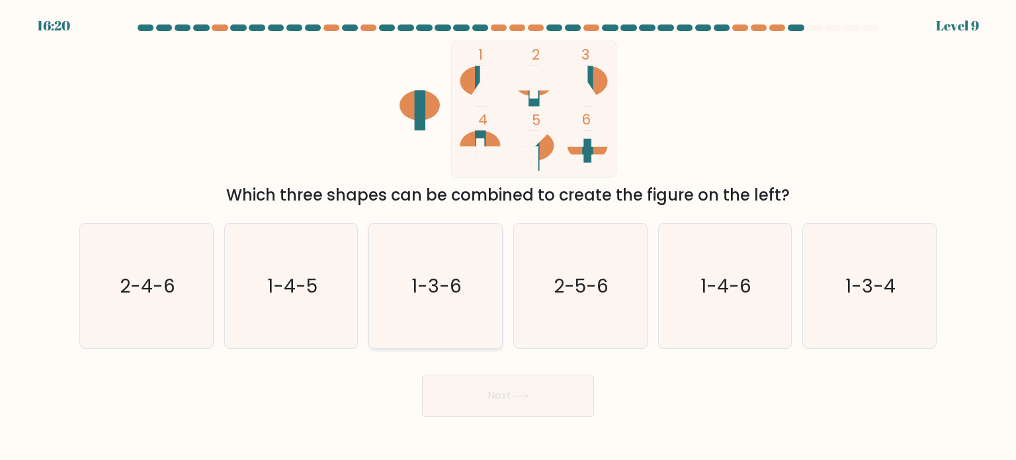
click at [446, 280] on text "1-3-6" at bounding box center [437, 285] width 50 height 26
click at [508, 237] on input "c. 1-3-6" at bounding box center [508, 233] width 1 height 7
radio input "true"
click at [496, 395] on button "Next" at bounding box center [508, 395] width 172 height 42
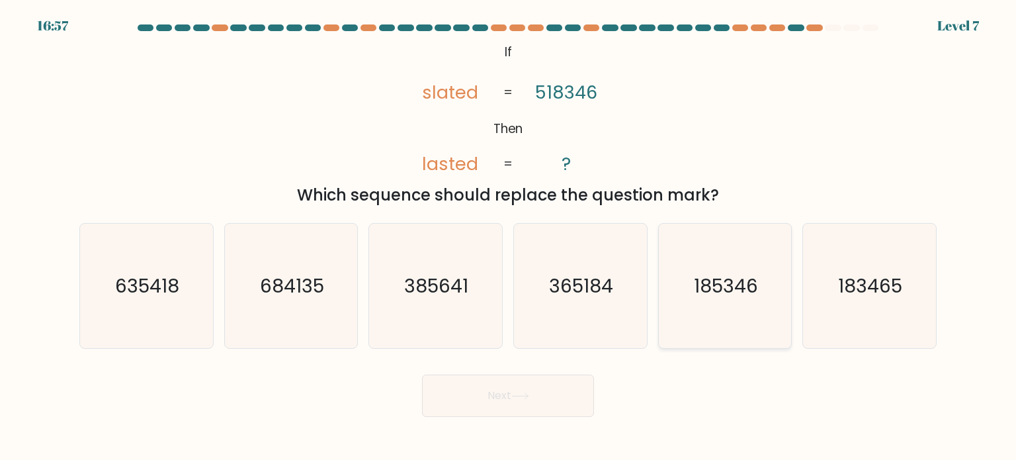
click at [704, 301] on icon "185346" at bounding box center [725, 286] width 124 height 124
click at [509, 237] on input "e. 185346" at bounding box center [508, 233] width 1 height 7
radio input "true"
click at [520, 375] on button "Next" at bounding box center [508, 395] width 172 height 42
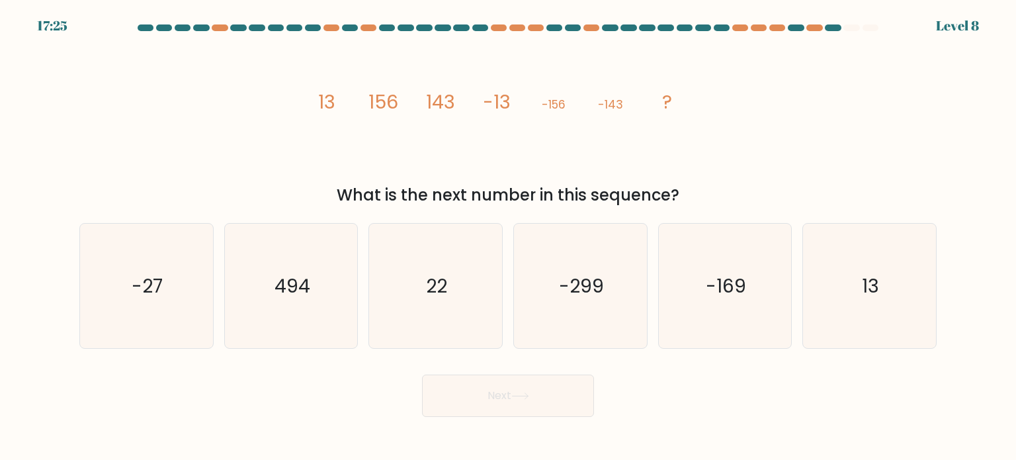
drag, startPoint x: 710, startPoint y: 179, endPoint x: 303, endPoint y: 112, distance: 412.3
click at [303, 112] on div "image/svg+xml 13 156 143 -13 -156 -143 ? What is the next number in this sequen…" at bounding box center [507, 123] width 873 height 167
copy div "13 156 143 -13 -156 -143 ? What is the next number in this sequence?"
click at [874, 292] on text "13" at bounding box center [870, 285] width 17 height 26
click at [509, 237] on input "f. 13" at bounding box center [508, 233] width 1 height 7
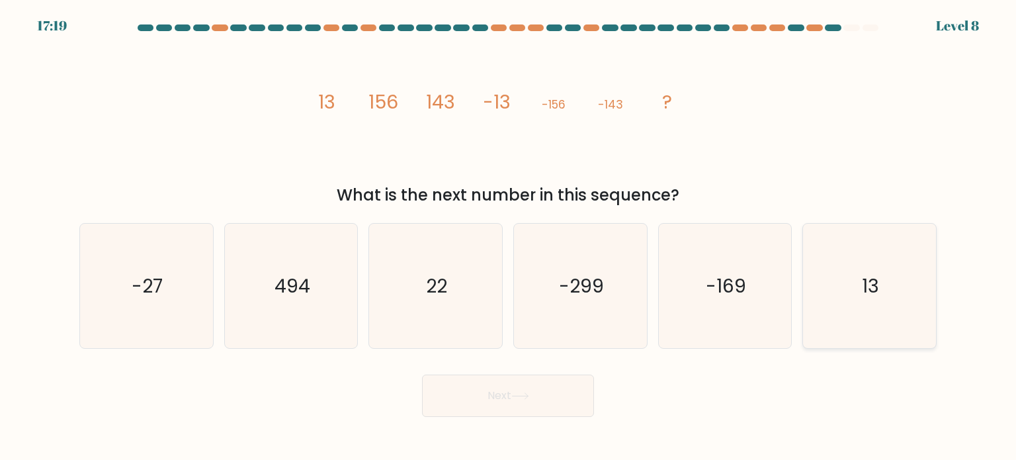
radio input "true"
click at [528, 412] on button "Next" at bounding box center [508, 395] width 172 height 42
click at [536, 386] on button "Next" at bounding box center [508, 395] width 172 height 42
click at [528, 386] on button "Next" at bounding box center [508, 395] width 172 height 42
click at [619, 408] on div "Next" at bounding box center [507, 390] width 873 height 52
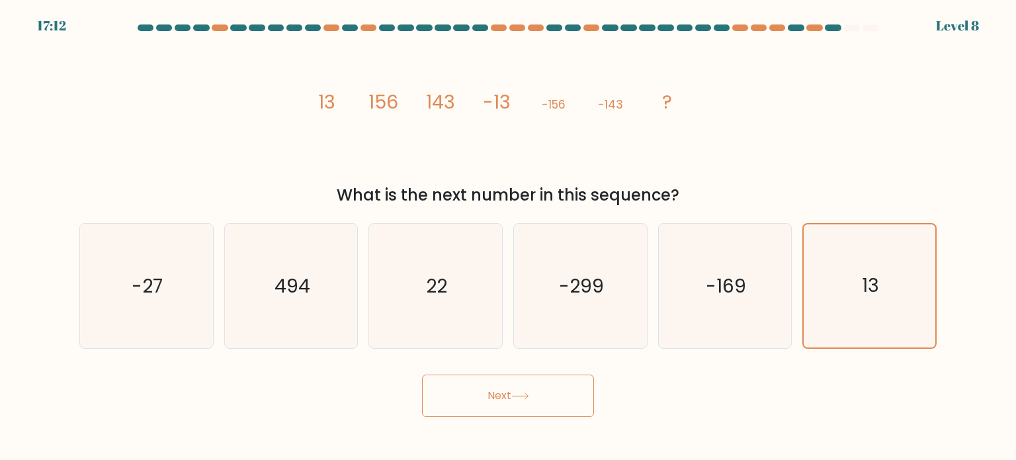
click at [551, 391] on button "Next" at bounding box center [508, 395] width 172 height 42
click at [637, 94] on icon "image/svg+xml 13 156 143 -13 -156 -143 ?" at bounding box center [508, 109] width 397 height 138
click at [548, 380] on button "Next" at bounding box center [508, 395] width 172 height 42
click at [840, 267] on icon "13" at bounding box center [868, 285] width 123 height 123
click at [509, 237] on input "f. 13" at bounding box center [508, 233] width 1 height 7
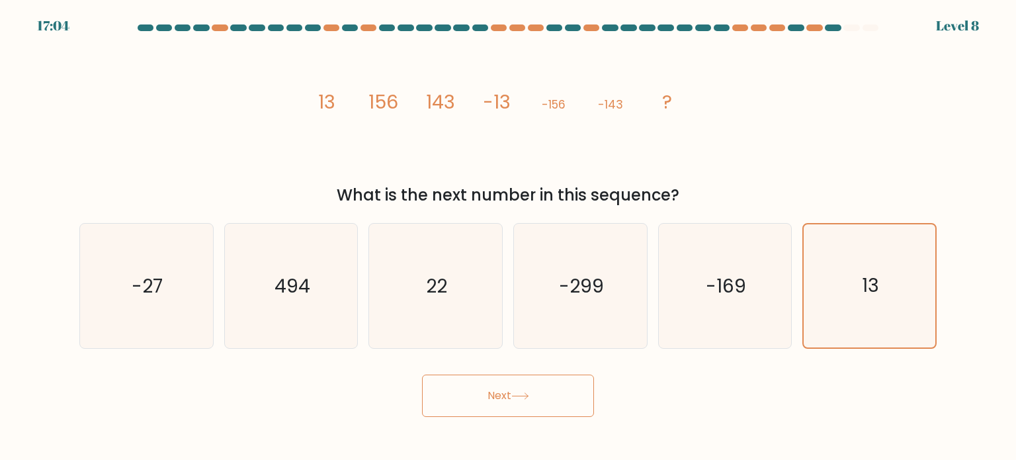
click at [551, 395] on button "Next" at bounding box center [508, 395] width 172 height 42
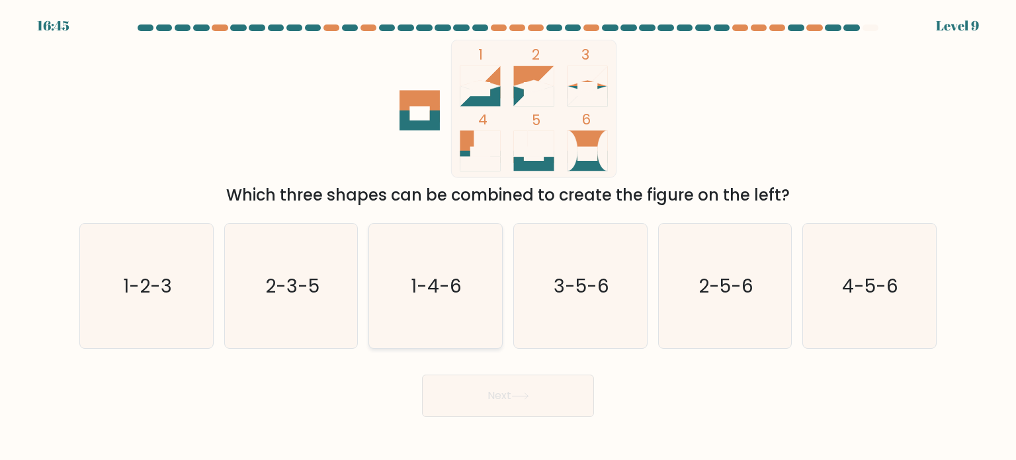
click at [405, 291] on icon "1-4-6" at bounding box center [435, 286] width 124 height 124
click at [508, 237] on input "c. 1-4-6" at bounding box center [508, 233] width 1 height 7
radio input "true"
click at [313, 322] on icon "2-3-5" at bounding box center [291, 286] width 124 height 124
click at [508, 237] on input "b. 2-3-5" at bounding box center [508, 233] width 1 height 7
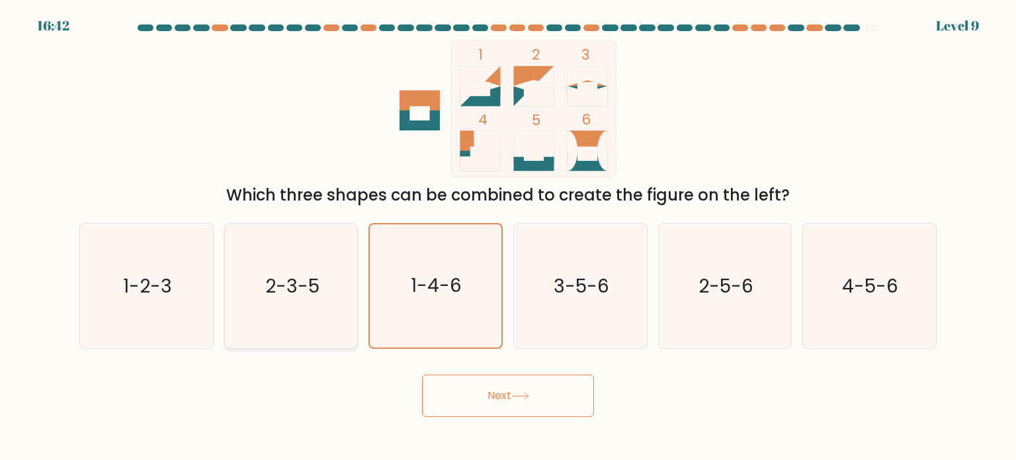
radio input "true"
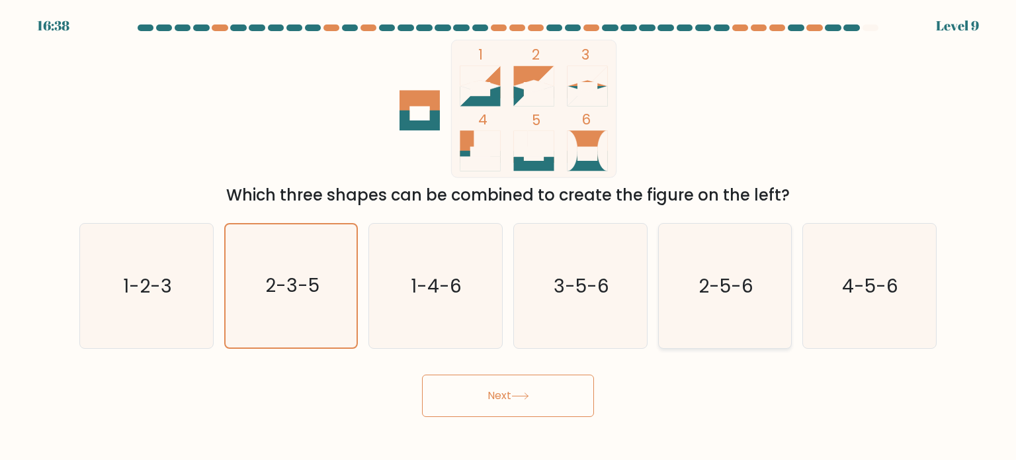
click at [710, 285] on text "2-5-6" at bounding box center [725, 285] width 55 height 26
click at [509, 237] on input "e. 2-5-6" at bounding box center [508, 233] width 1 height 7
radio input "true"
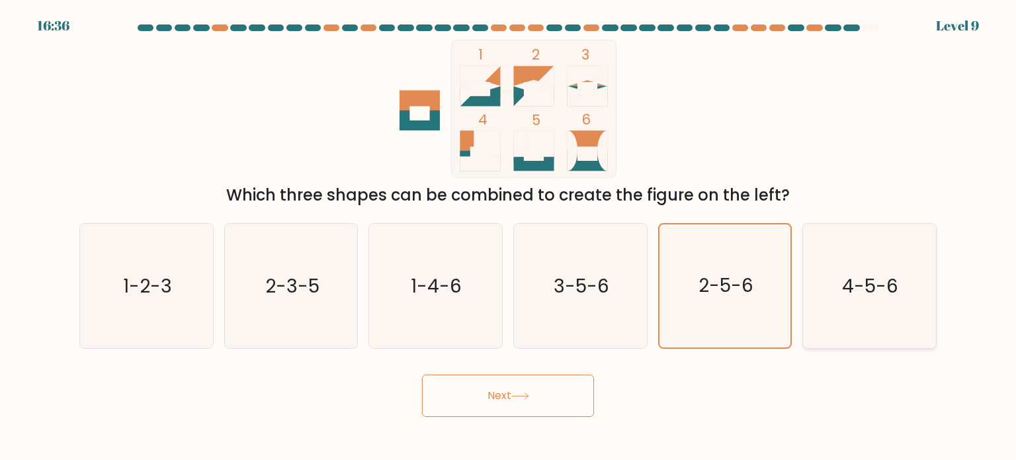
click at [853, 304] on icon "4-5-6" at bounding box center [869, 286] width 124 height 124
click at [509, 237] on input "f. 4-5-6" at bounding box center [508, 233] width 1 height 7
radio input "true"
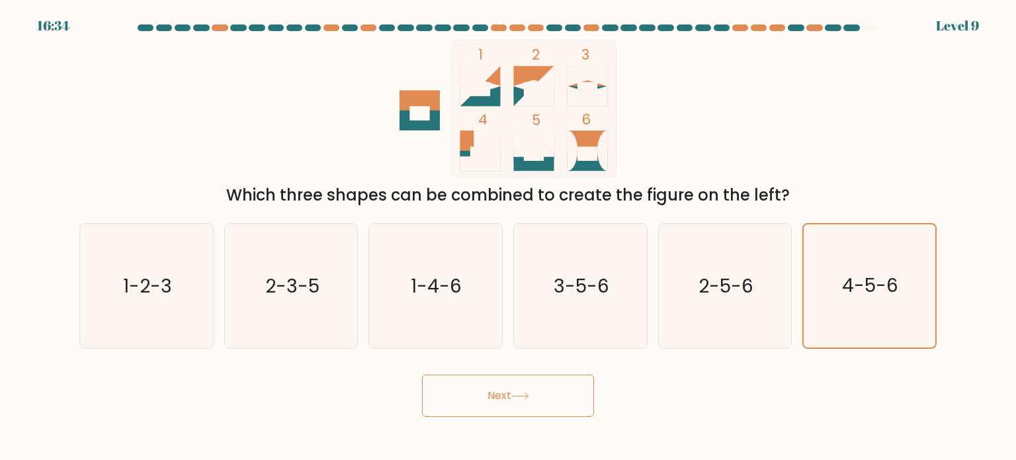
click at [557, 405] on button "Next" at bounding box center [508, 395] width 172 height 42
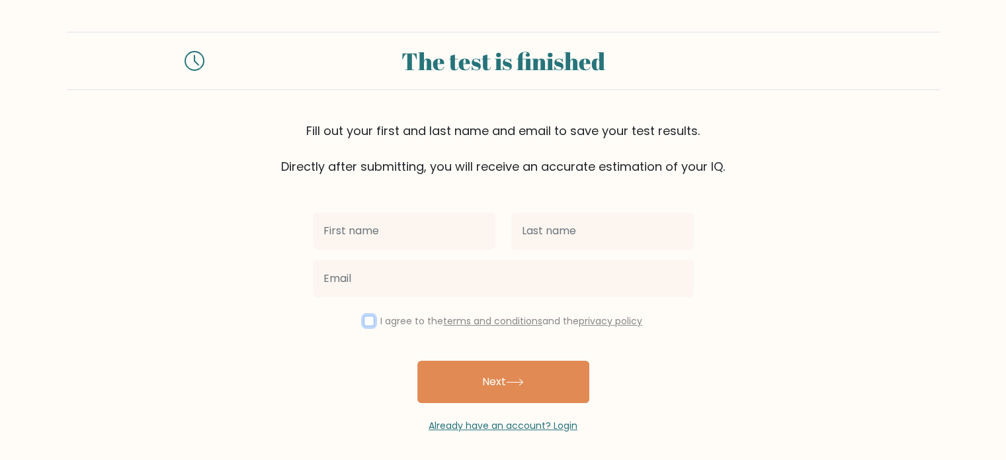
click at [365, 319] on input "checkbox" at bounding box center [369, 320] width 11 height 11
checkbox input "true"
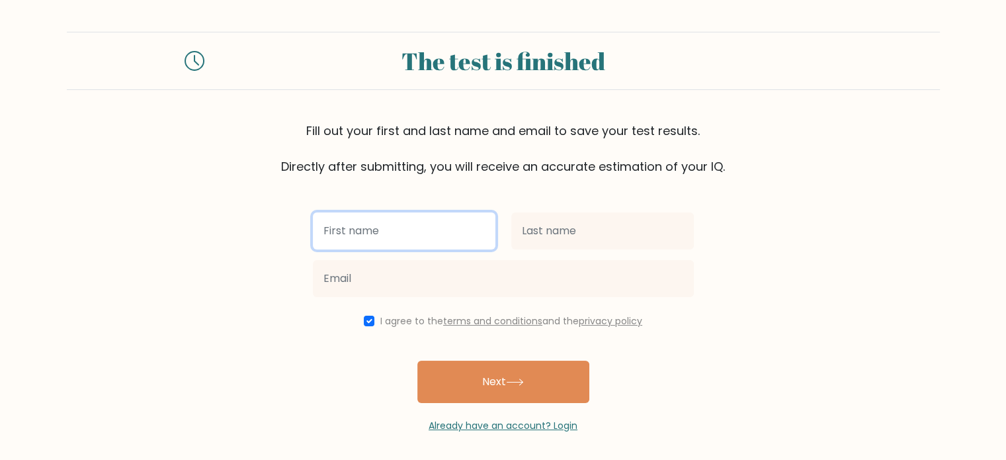
click at [363, 216] on input "text" at bounding box center [404, 230] width 183 height 37
type input "[PERSON_NAME]"
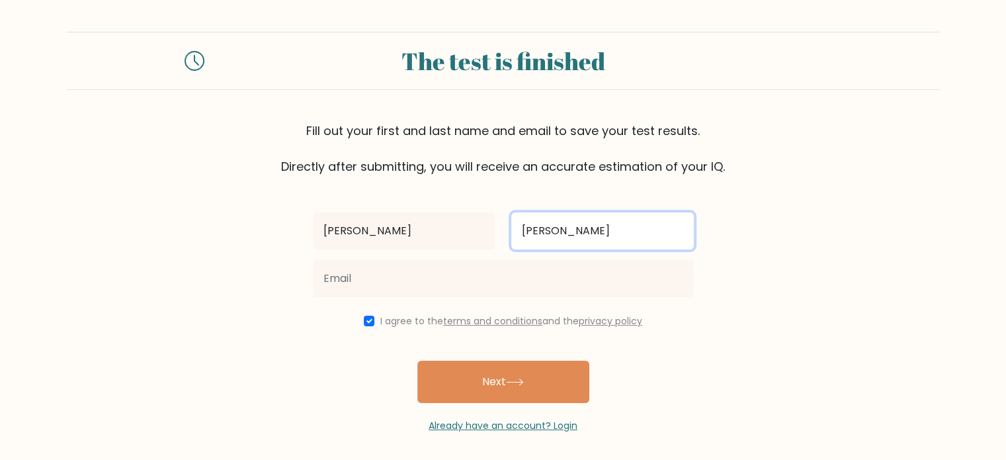
type input "[PERSON_NAME]"
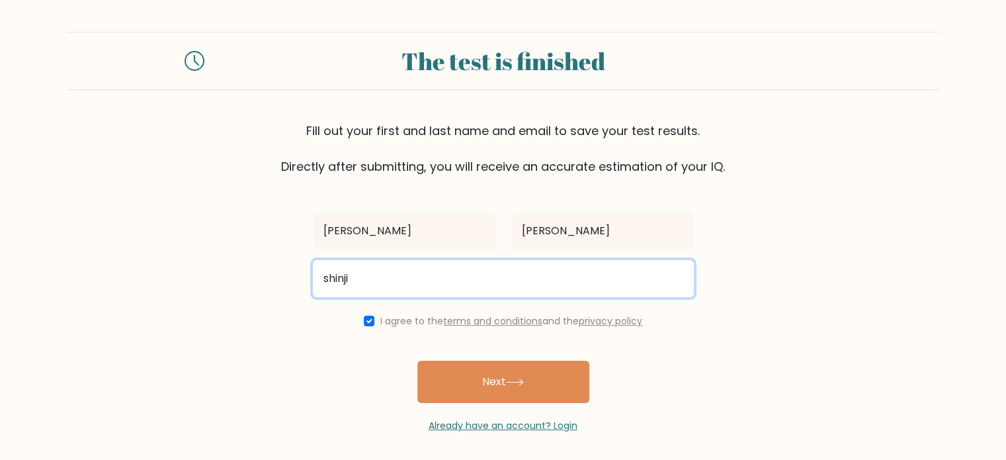
type input "[EMAIL_ADDRESS][DOMAIN_NAME]"
click at [417, 360] on button "Next" at bounding box center [503, 381] width 172 height 42
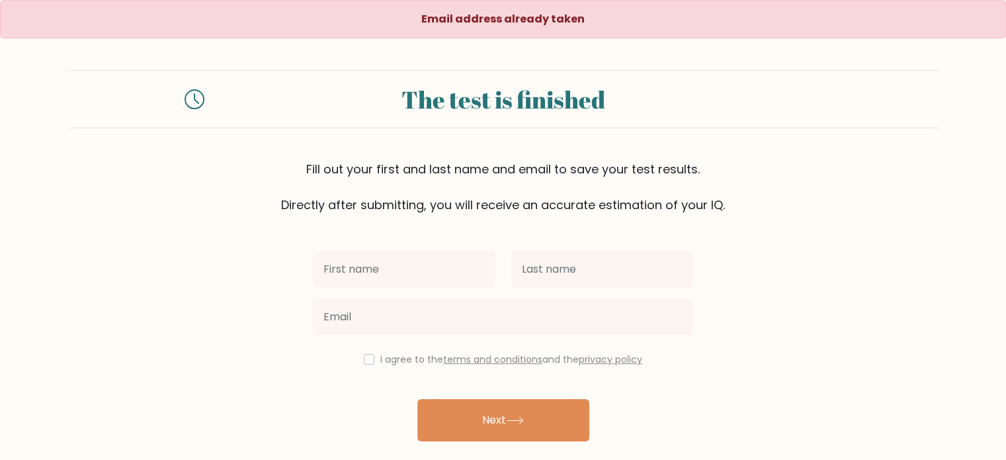
scroll to position [42, 0]
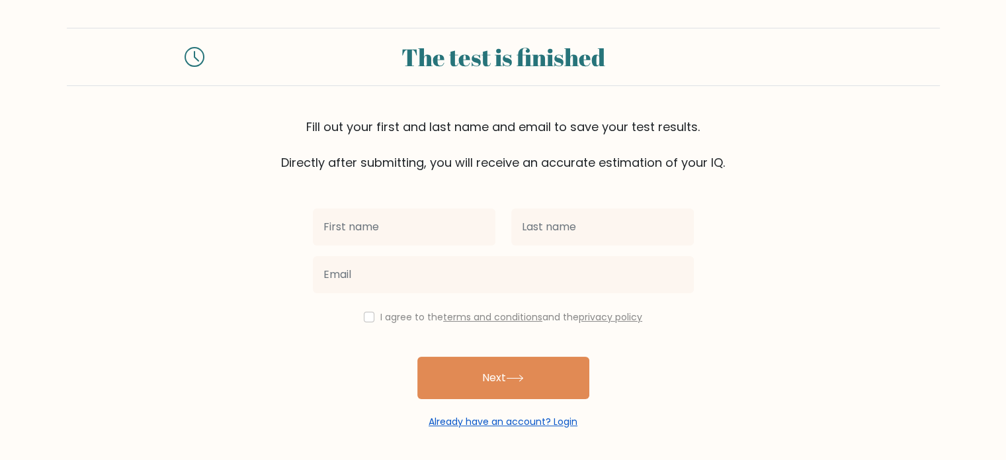
click at [530, 422] on link "Already have an account? Login" at bounding box center [503, 421] width 149 height 13
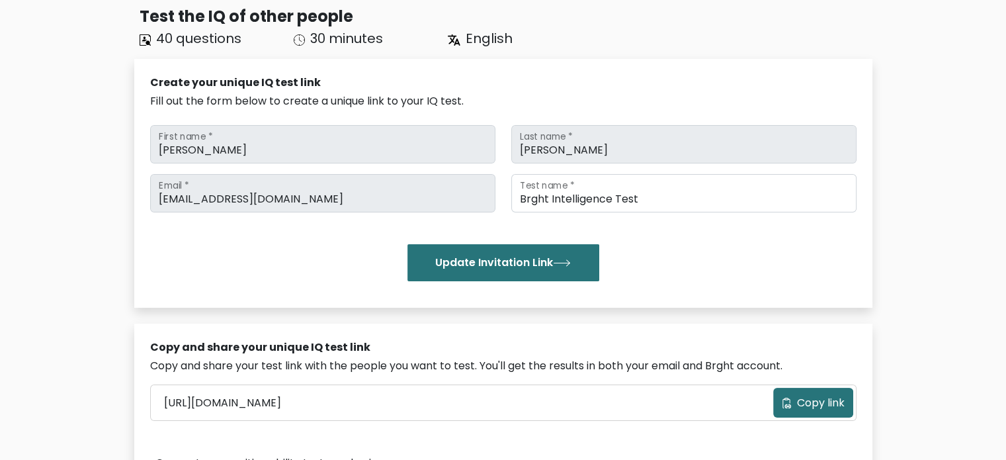
scroll to position [95, 0]
drag, startPoint x: 656, startPoint y: 196, endPoint x: 338, endPoint y: 284, distance: 330.2
click at [338, 284] on div "RHODNEY First name * AQUINO Last name * shinjitheasian@gmail.com Email * Brght …" at bounding box center [503, 202] width 706 height 167
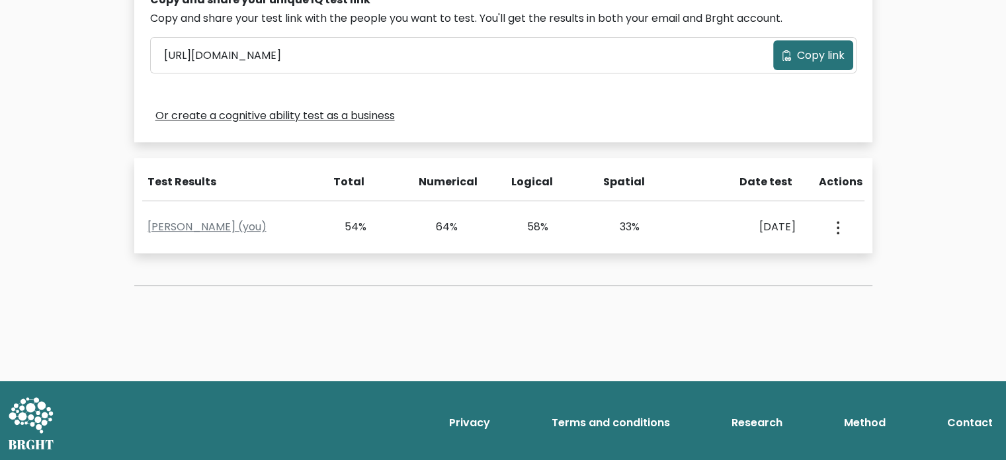
scroll to position [442, 0]
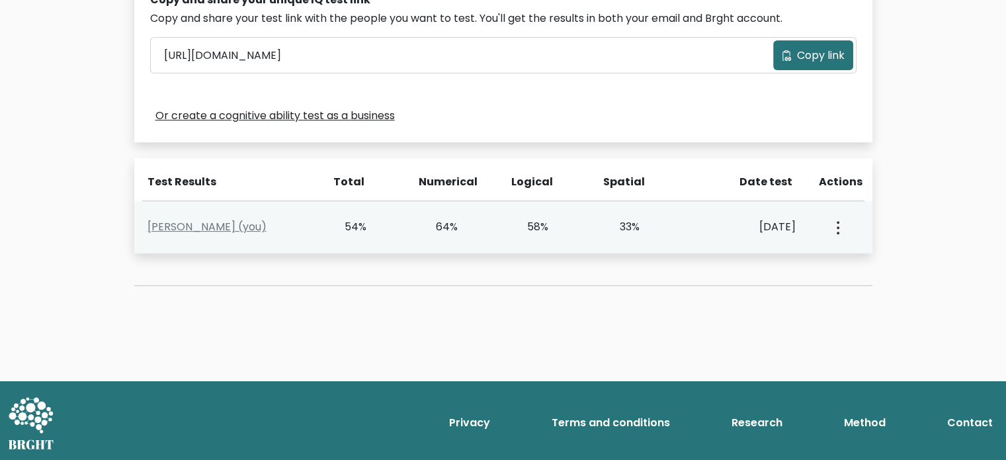
click at [831, 223] on button "button" at bounding box center [836, 226] width 11 height 41
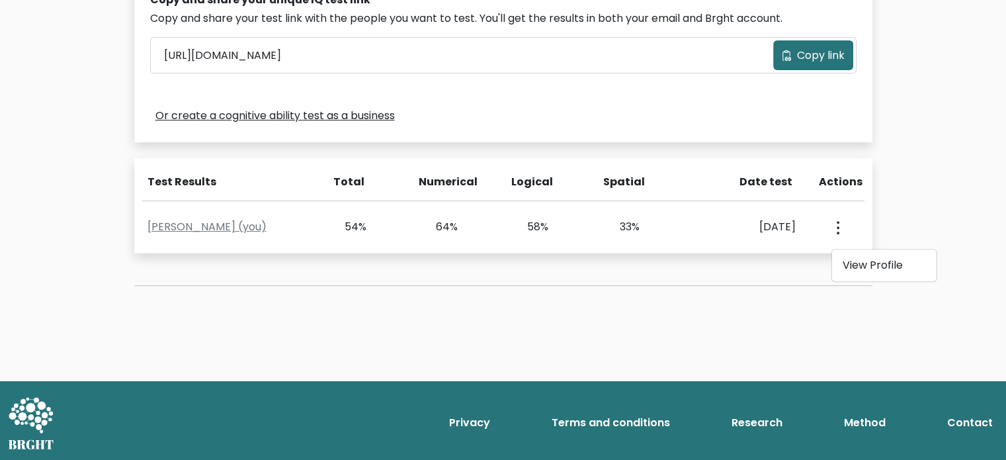
click at [903, 208] on div "Test the IQ of other people 40 questions 30 minutes English Create your unique …" at bounding box center [503, 6] width 1006 height 750
